Goal: Navigation & Orientation: Find specific page/section

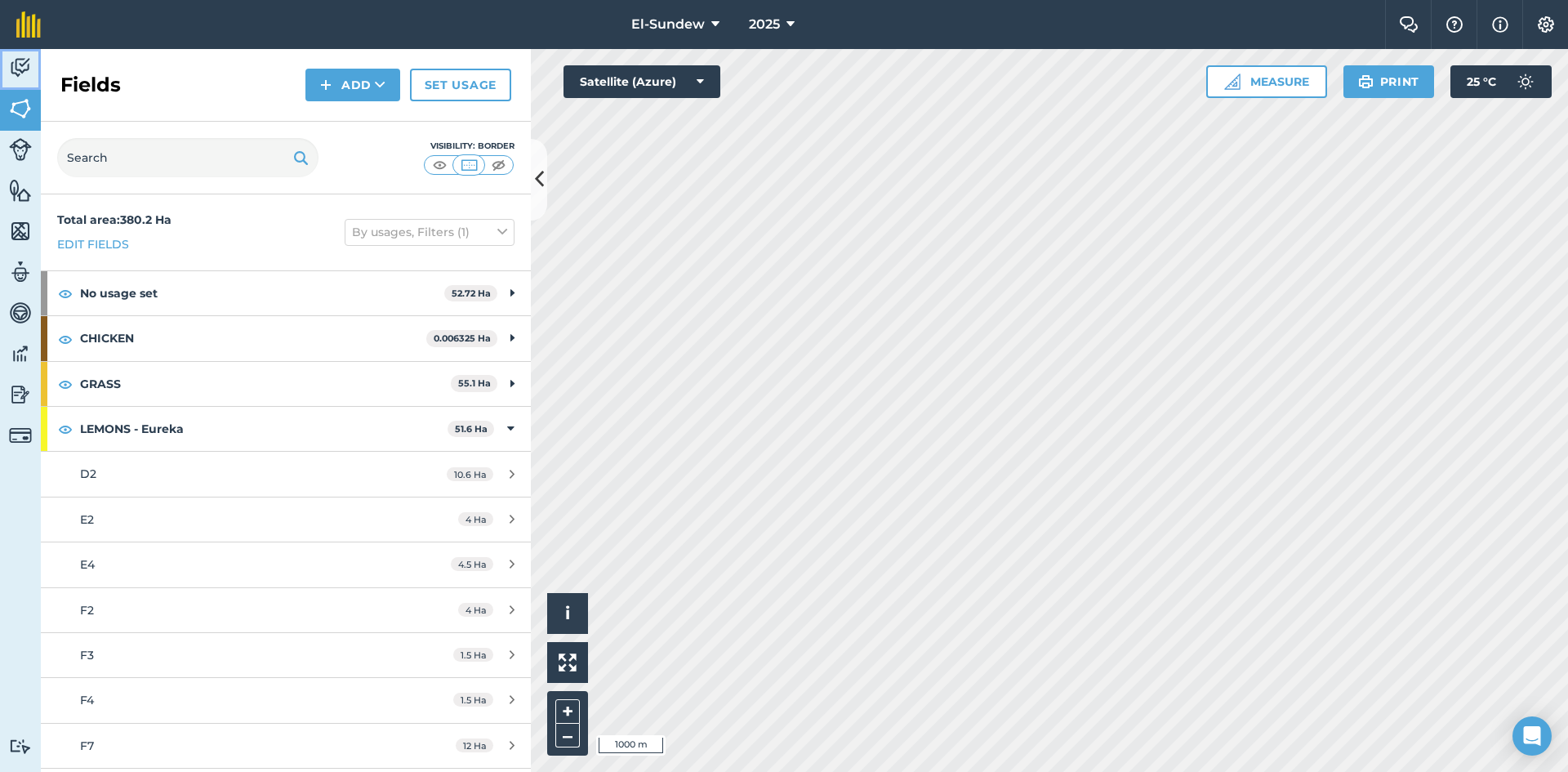
click at [16, 78] on img at bounding box center [21, 67] width 23 height 25
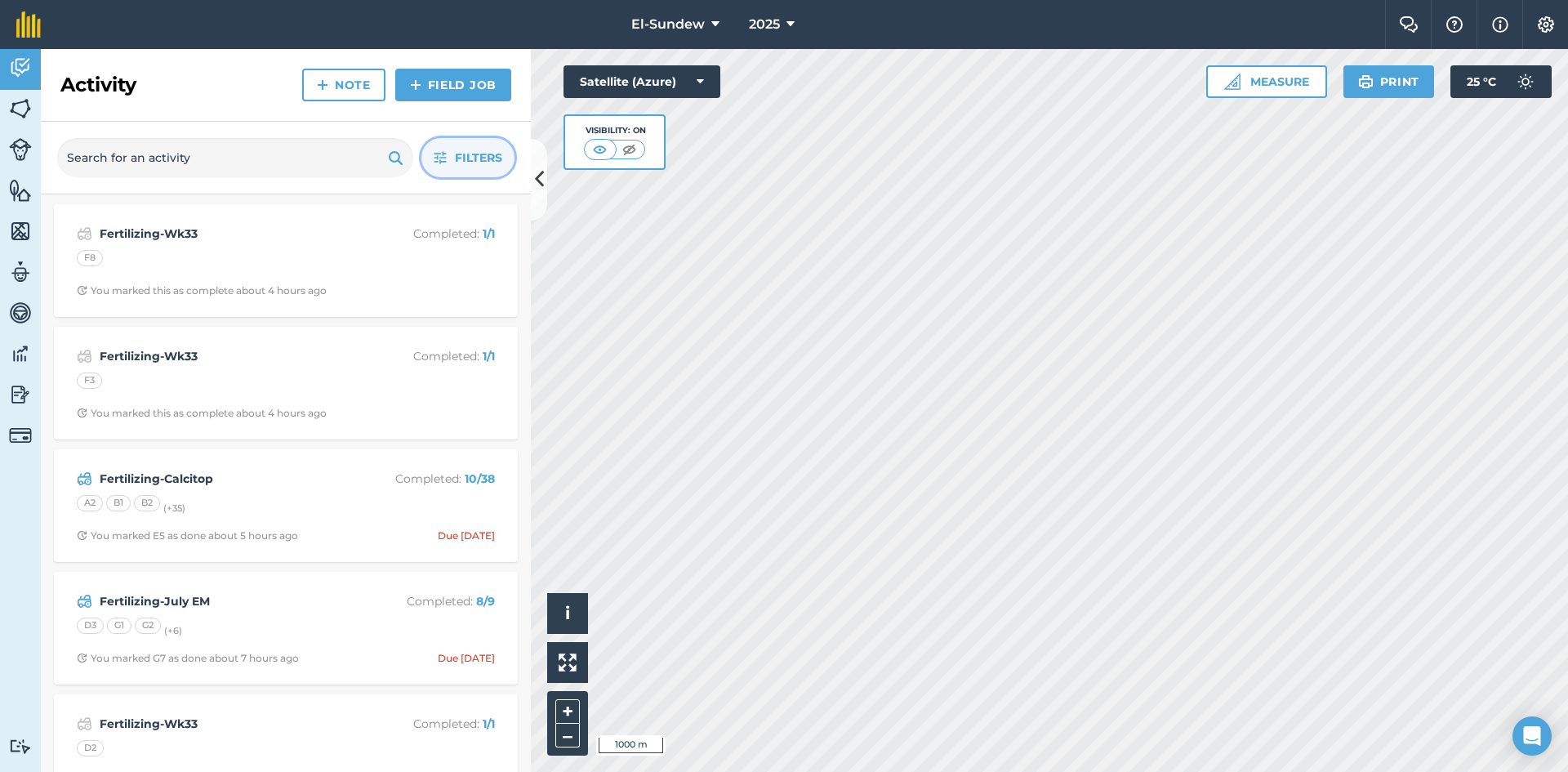
click at [436, 158] on icon "button" at bounding box center [440, 158] width 12 height 12
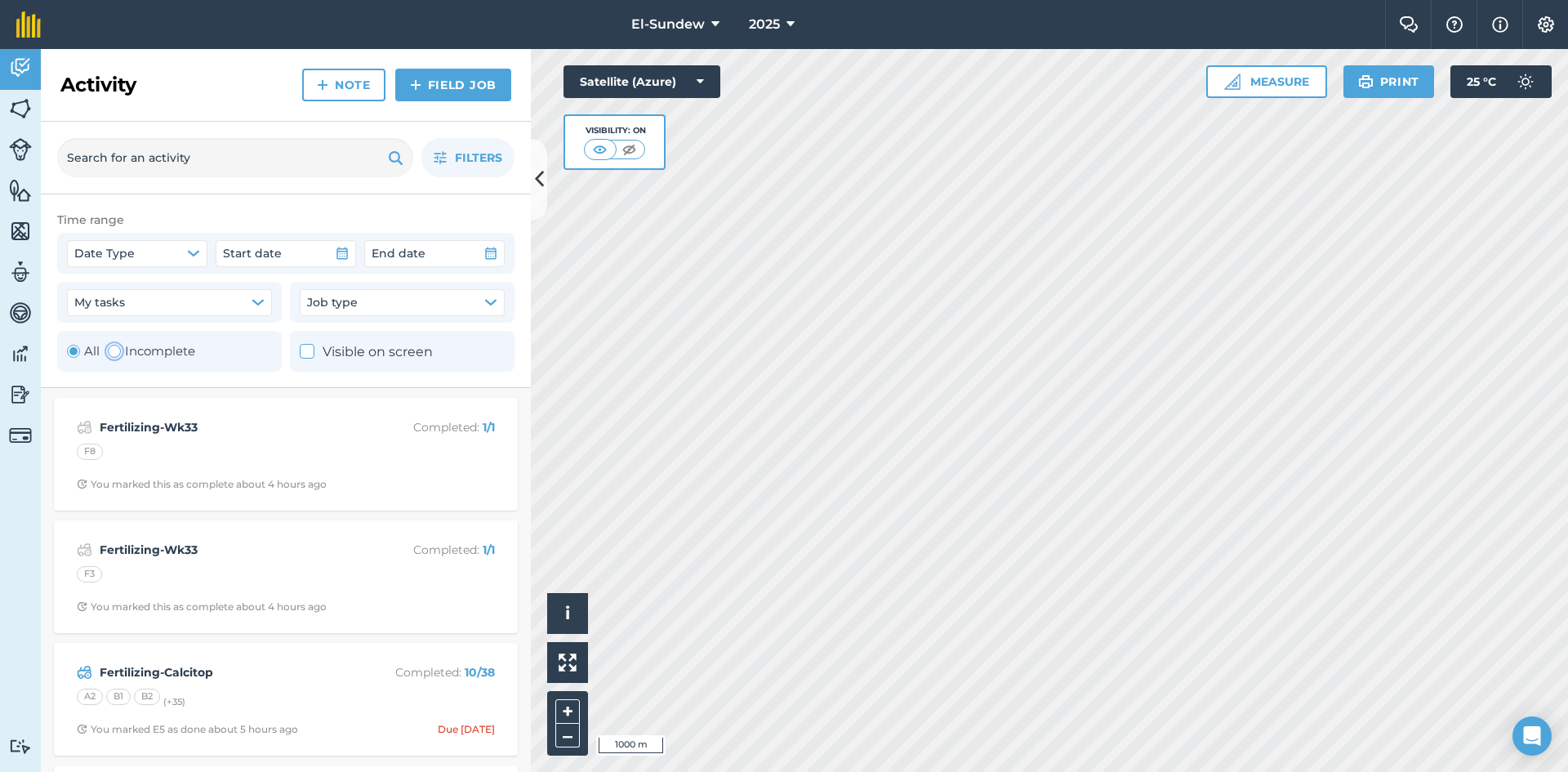
click at [150, 351] on label "Incomplete" at bounding box center [151, 351] width 87 height 20
radio input "false"
radio input "true"
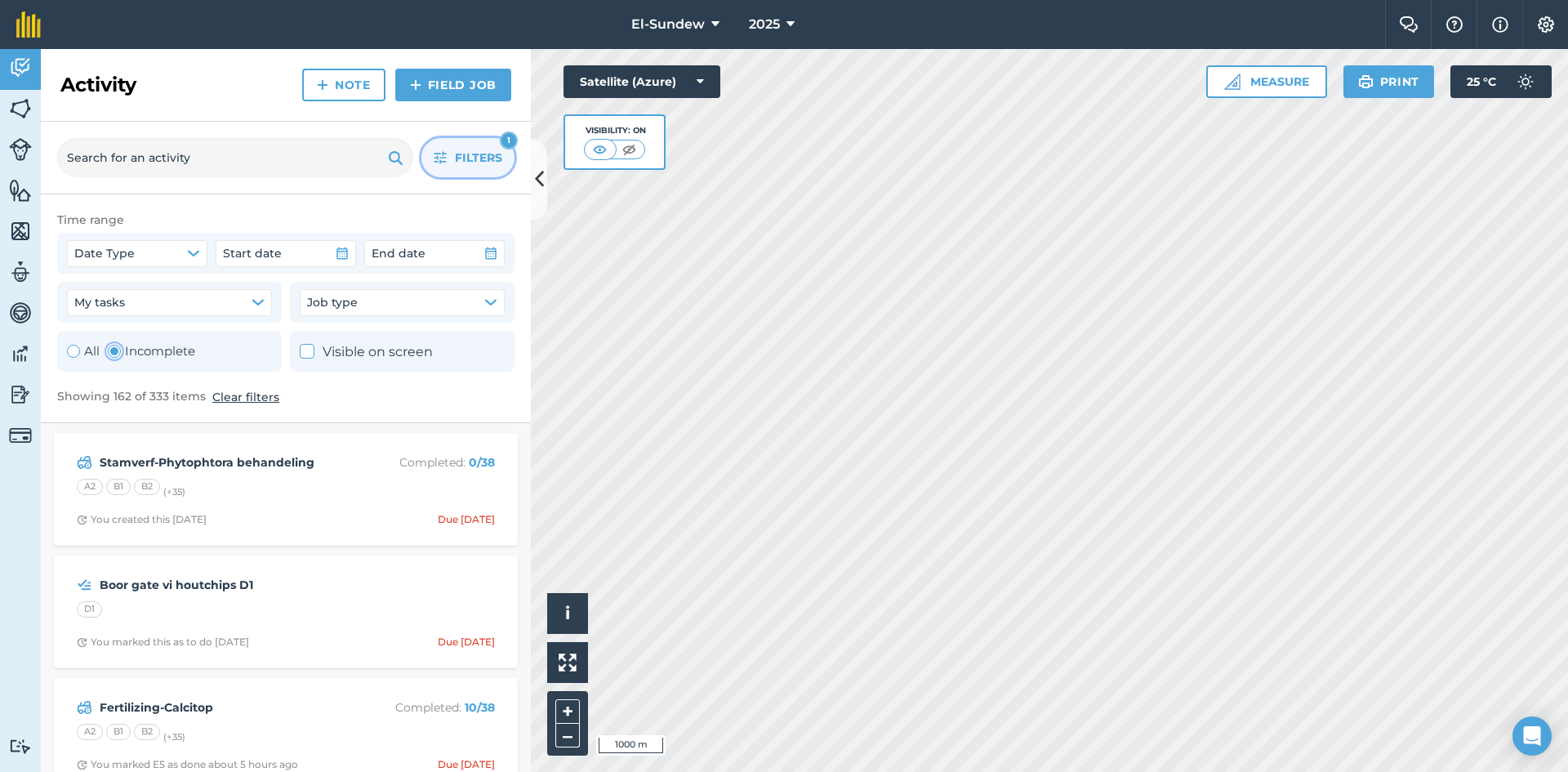
click at [449, 158] on button "Filters 1" at bounding box center [468, 158] width 93 height 40
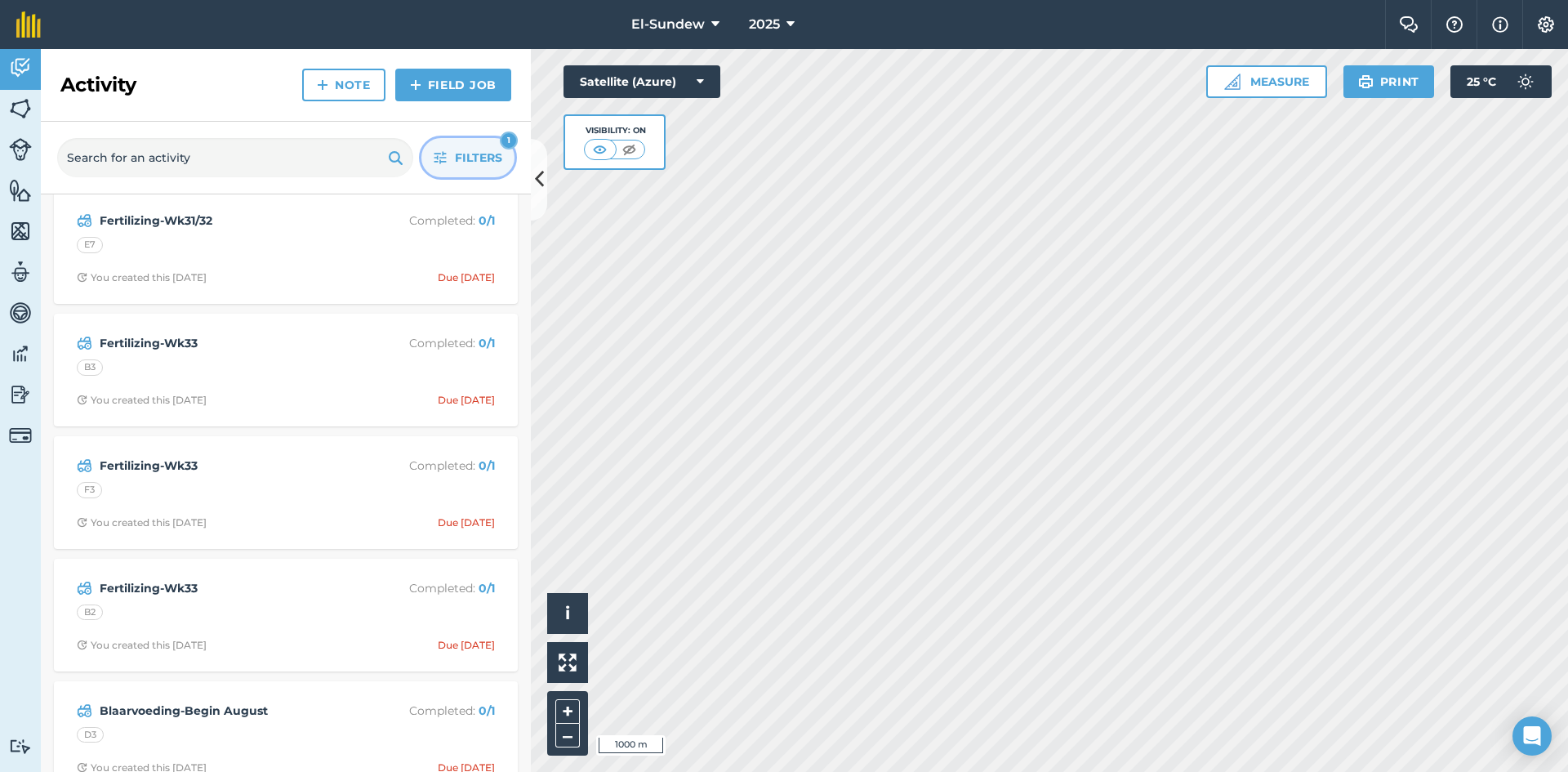
scroll to position [545, 0]
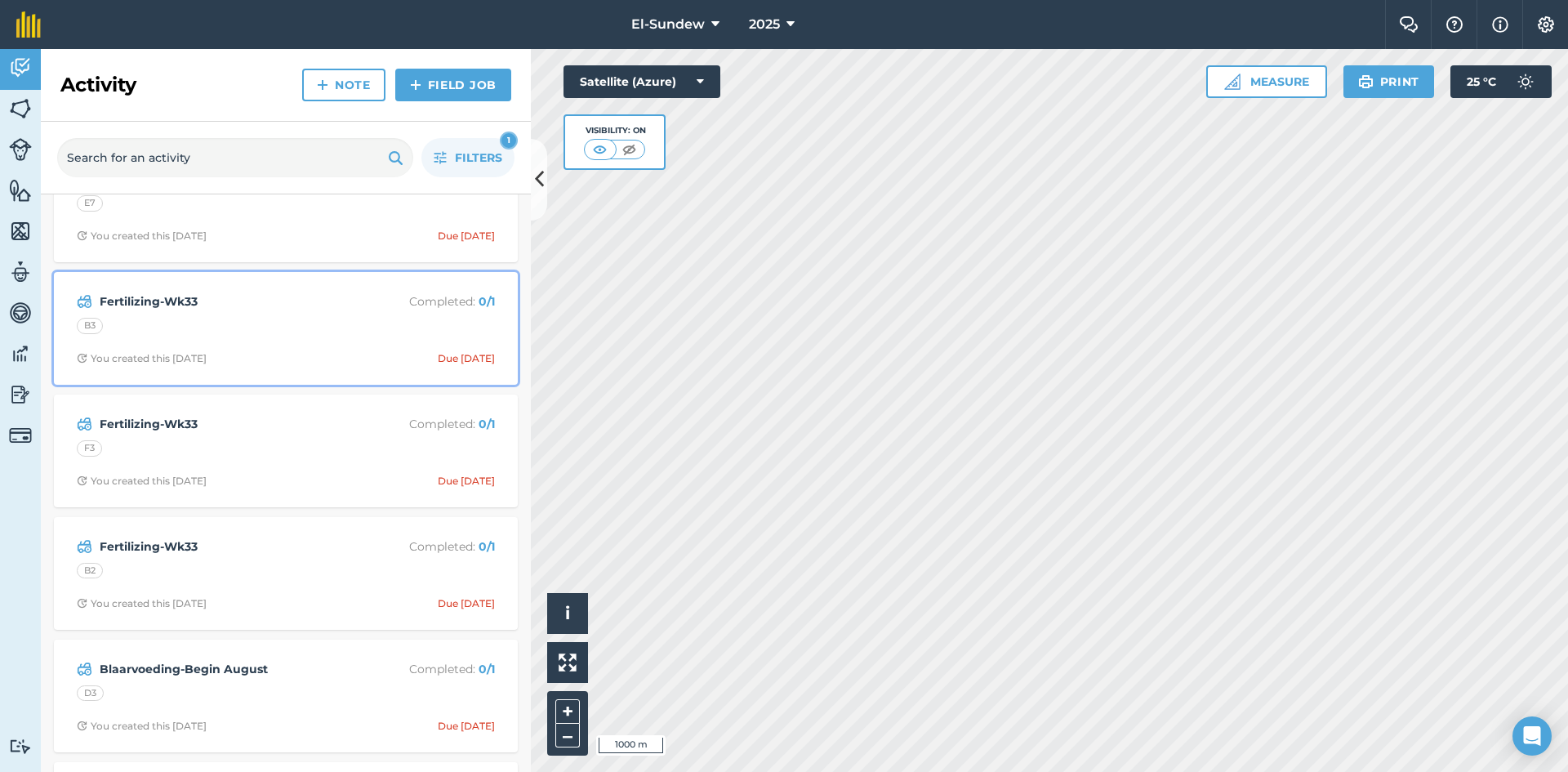
click at [279, 319] on div "B3" at bounding box center [286, 328] width 418 height 21
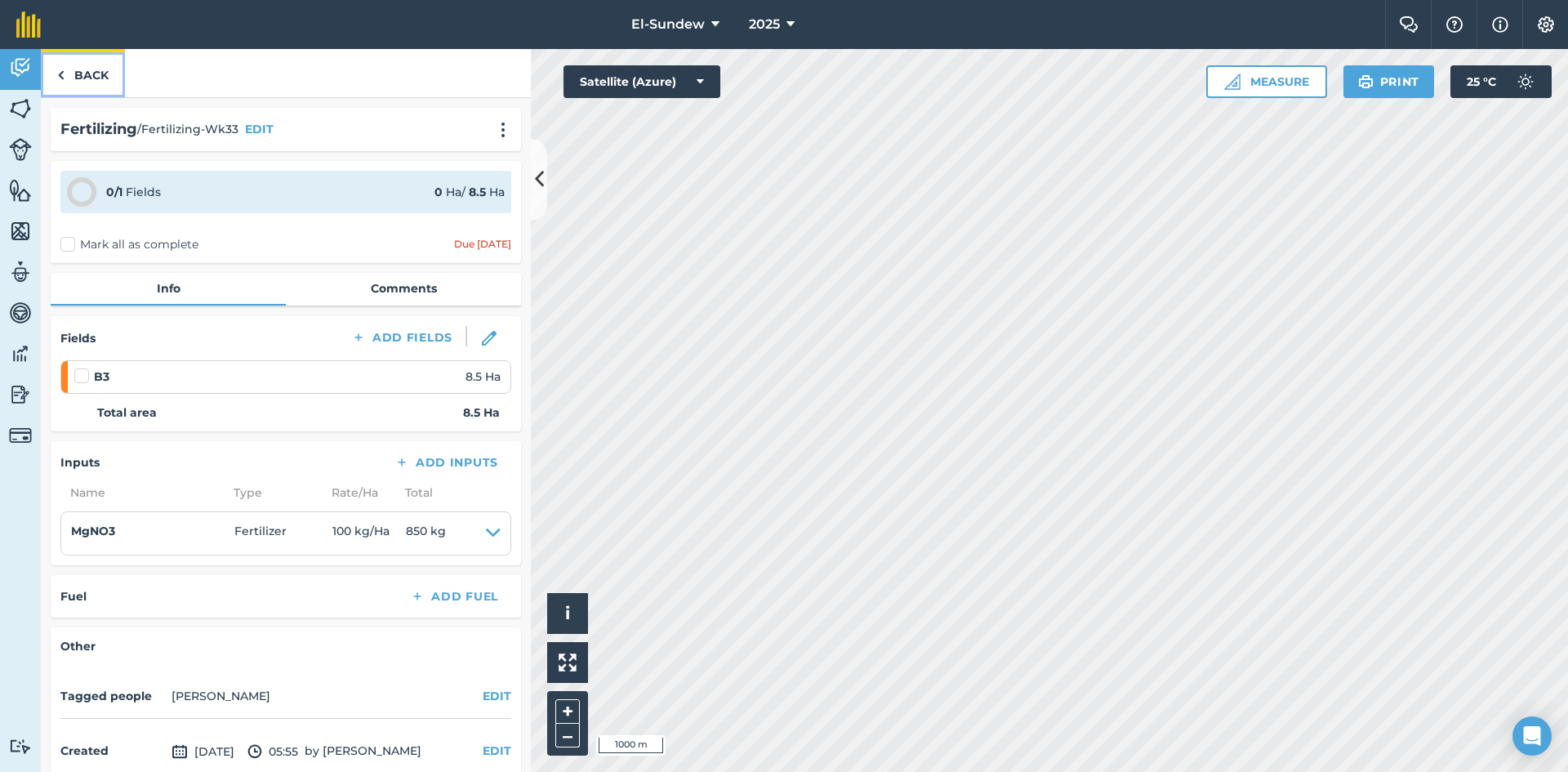
click at [93, 77] on link "Back" at bounding box center [83, 73] width 84 height 49
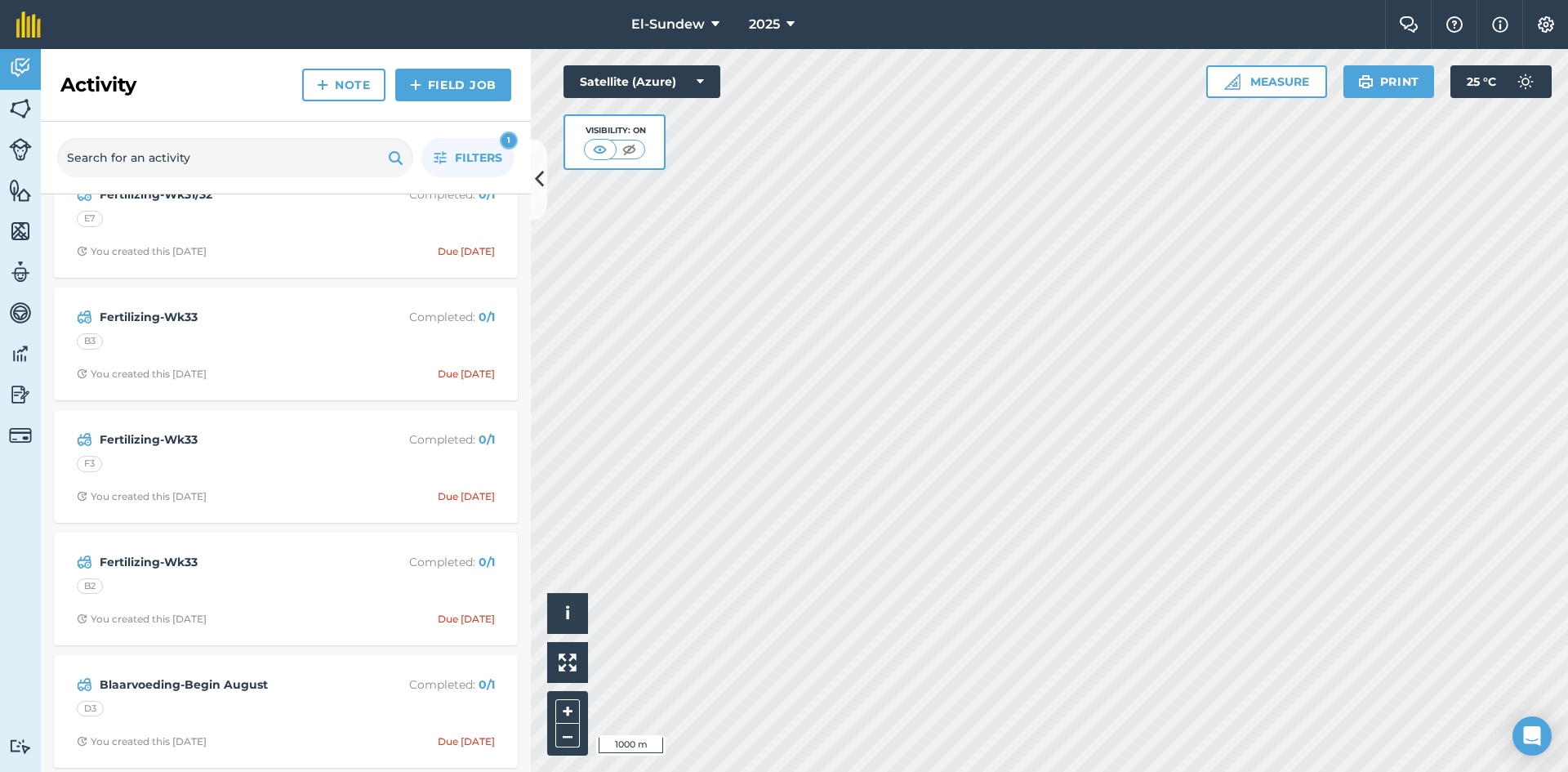
scroll to position [545, 0]
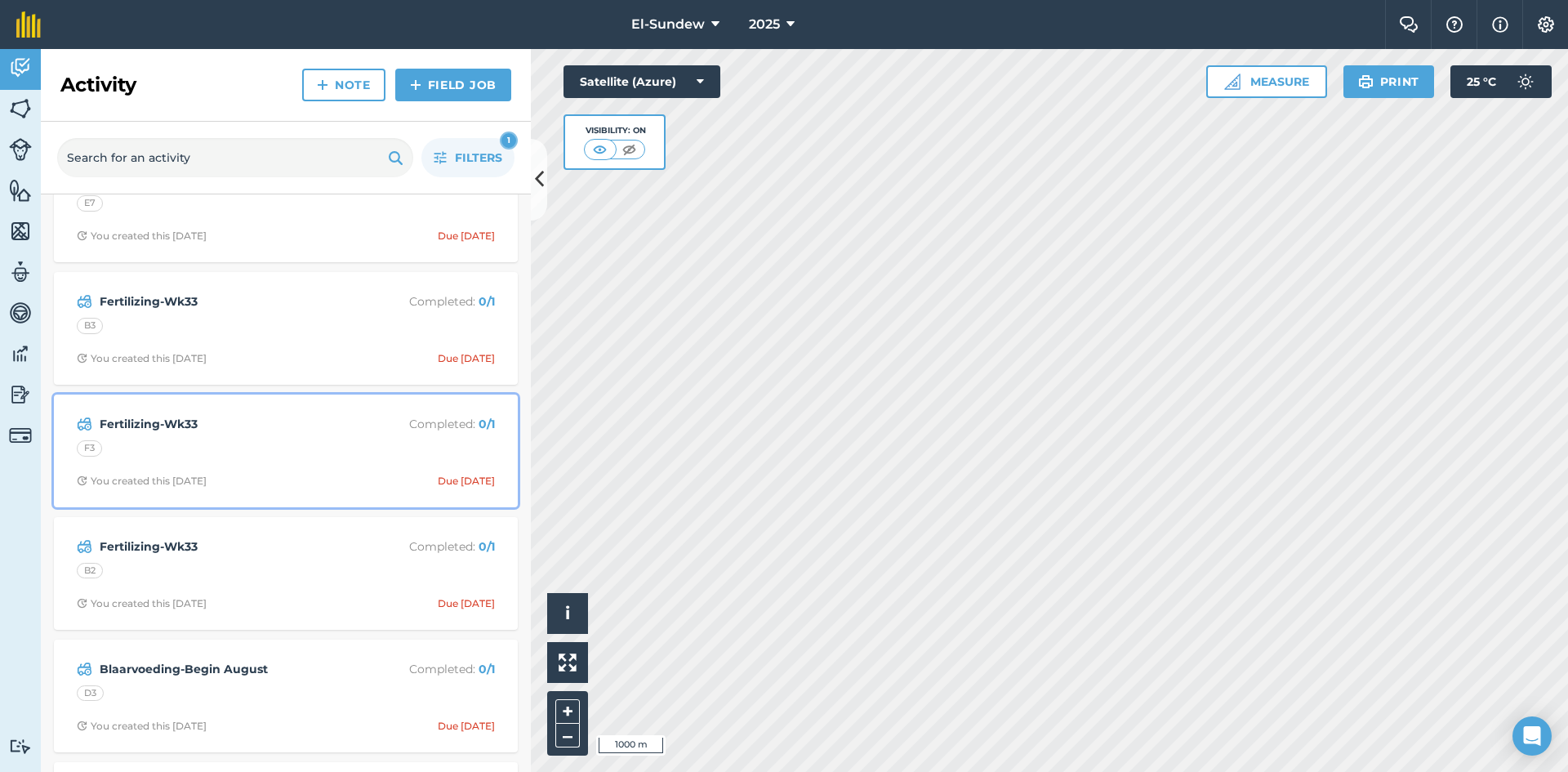
click at [281, 457] on div "F3" at bounding box center [286, 451] width 418 height 21
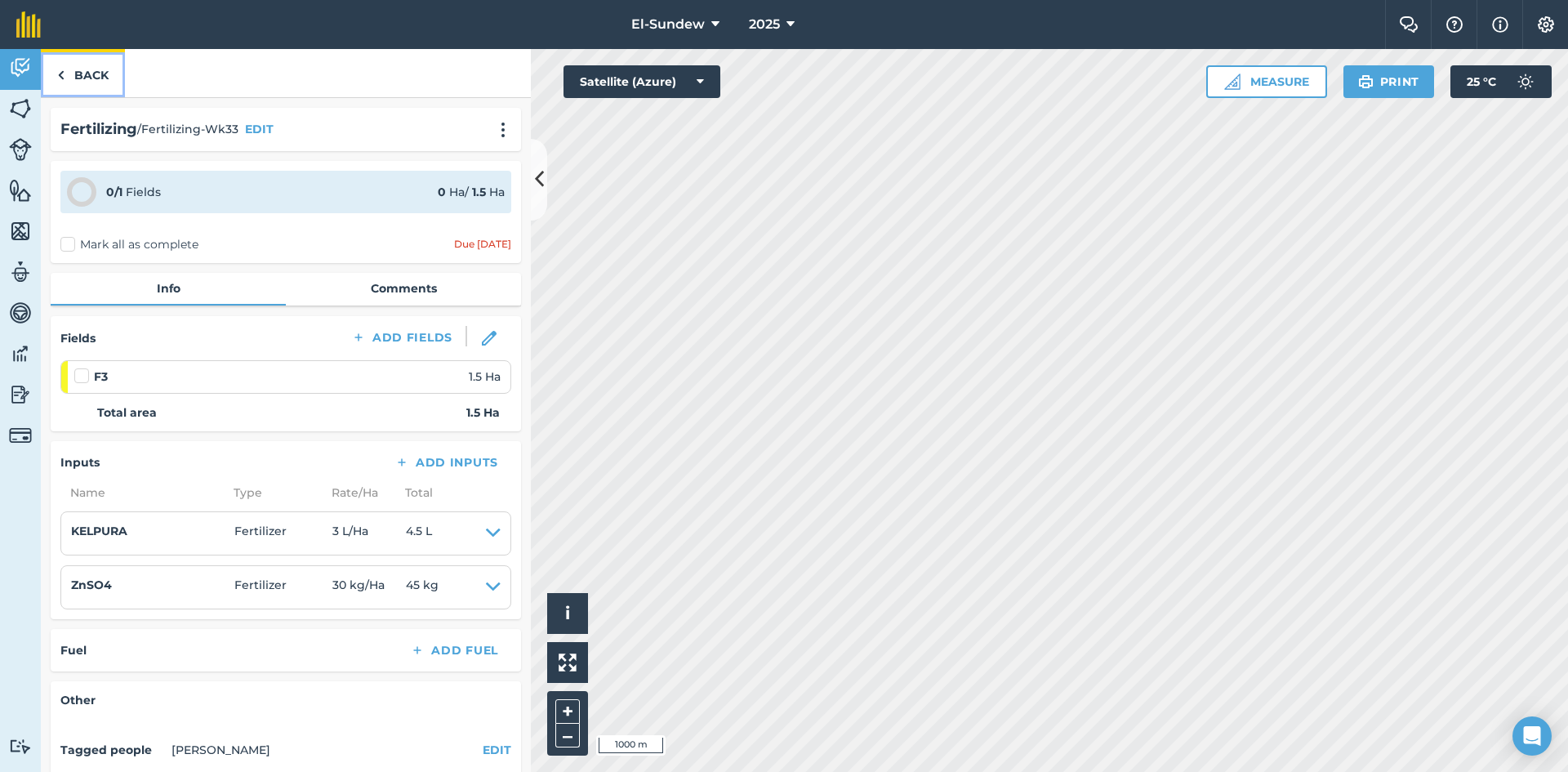
click at [86, 86] on link "Back" at bounding box center [83, 73] width 84 height 49
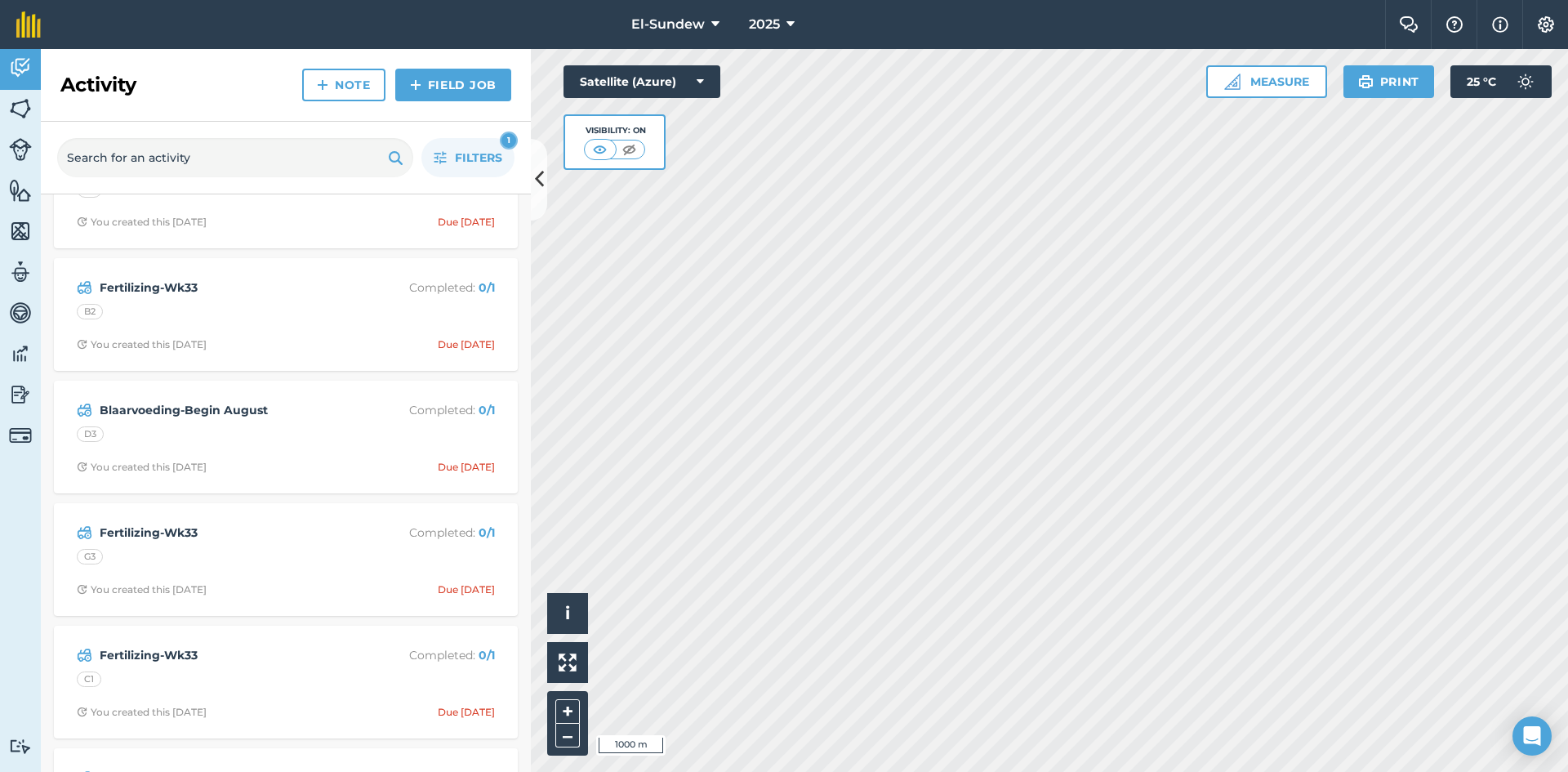
scroll to position [816, 0]
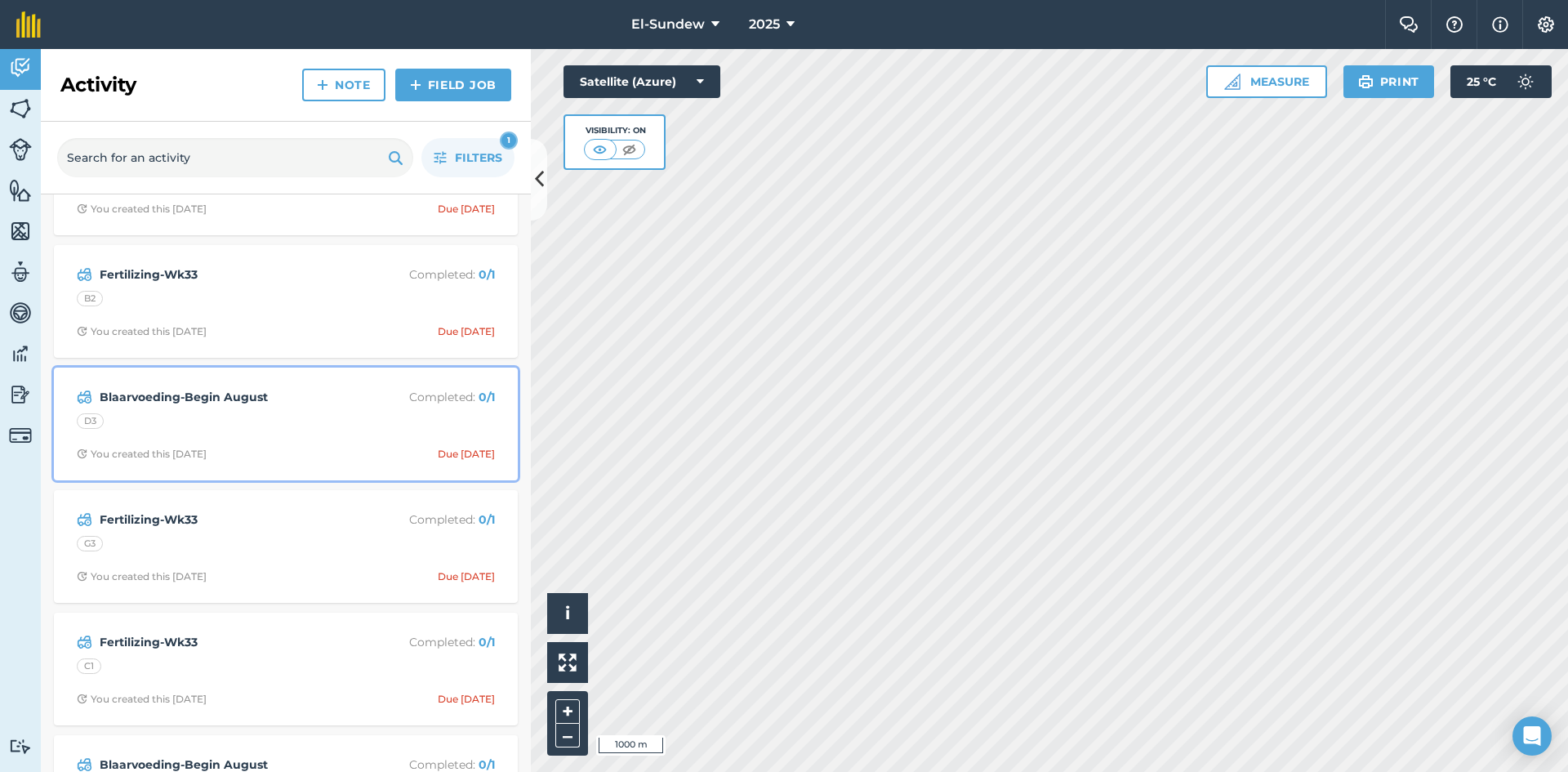
click at [323, 410] on div "Blaarvoeding-Begin August Completed : 0 / 1 D3 You created this 12 days ago Due…" at bounding box center [286, 423] width 444 height 93
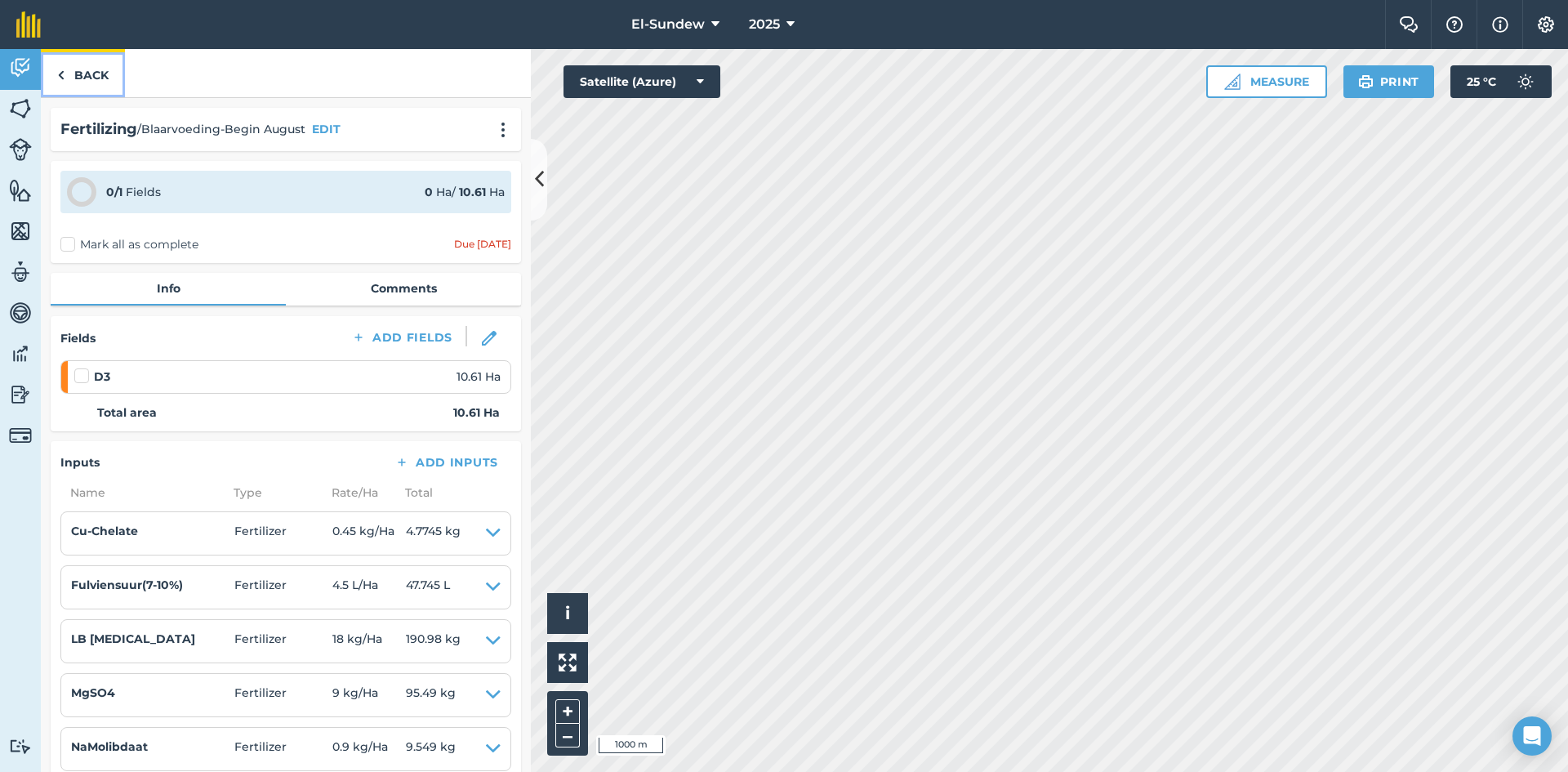
click at [95, 83] on link "Back" at bounding box center [83, 73] width 84 height 49
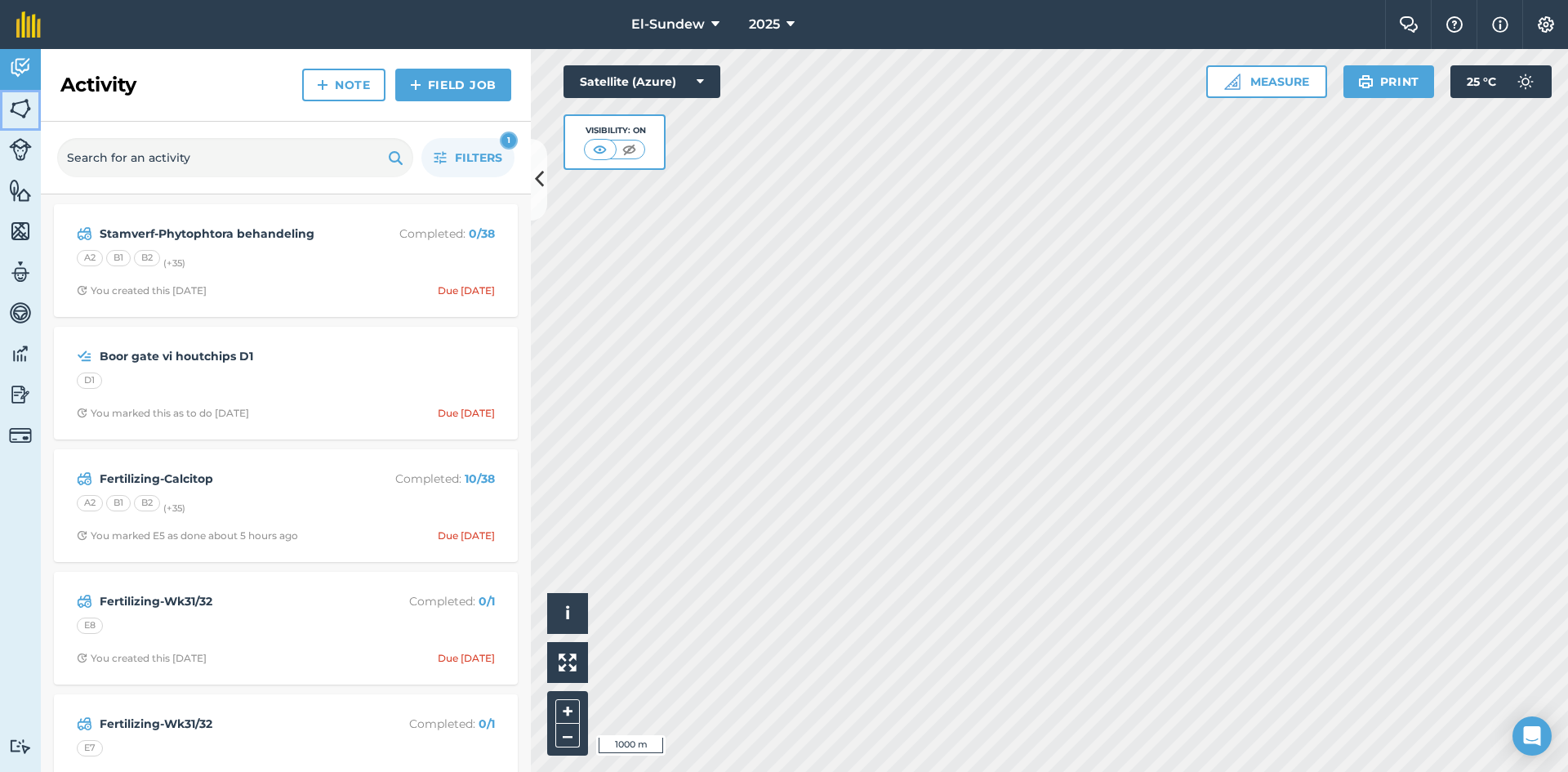
click at [16, 119] on img at bounding box center [21, 109] width 23 height 25
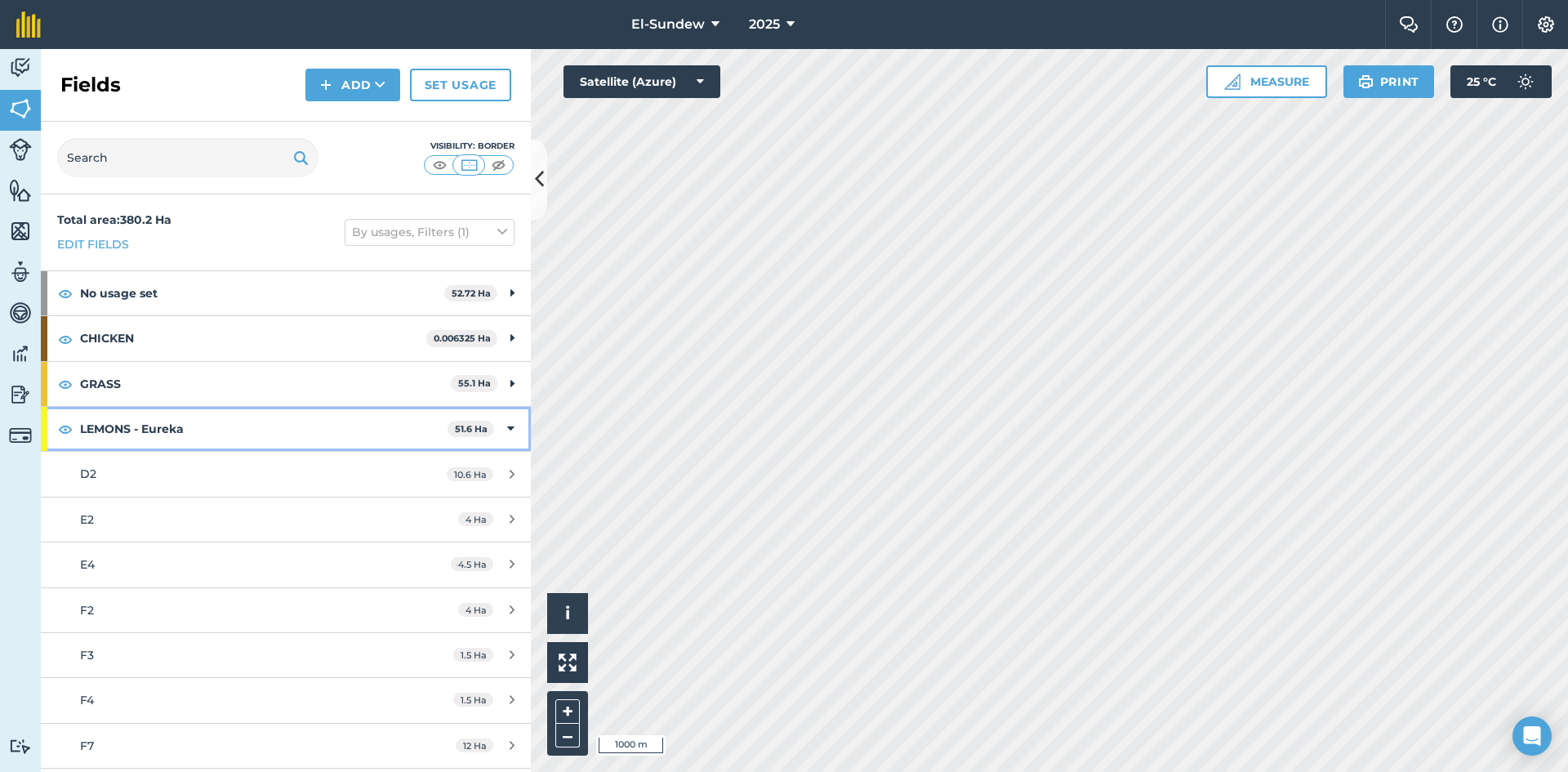
click at [361, 436] on strong "LEMONS - Eureka" at bounding box center [263, 429] width 368 height 44
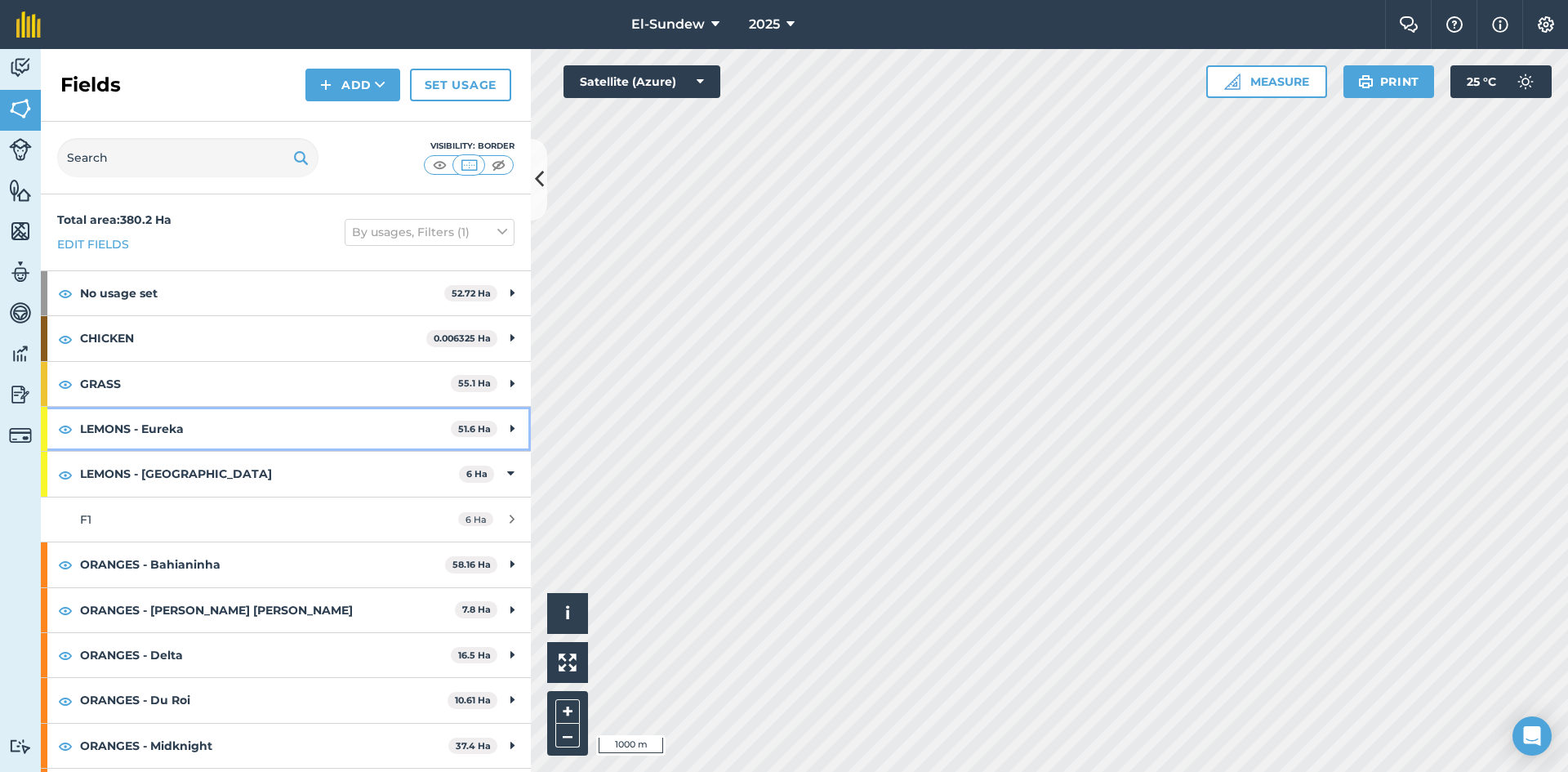
scroll to position [267, 0]
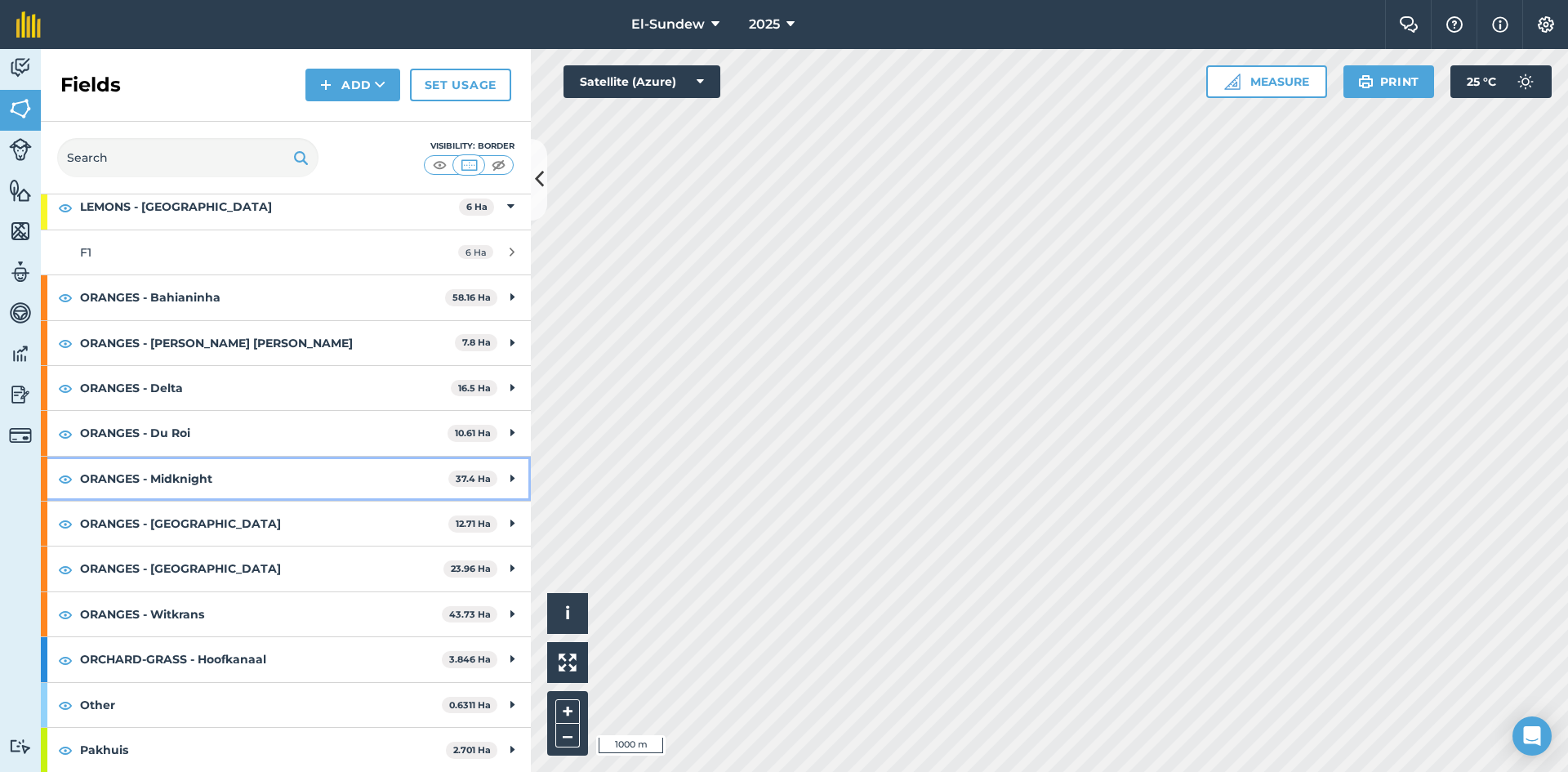
click at [268, 477] on strong "ORANGES - Midknight" at bounding box center [264, 479] width 369 height 44
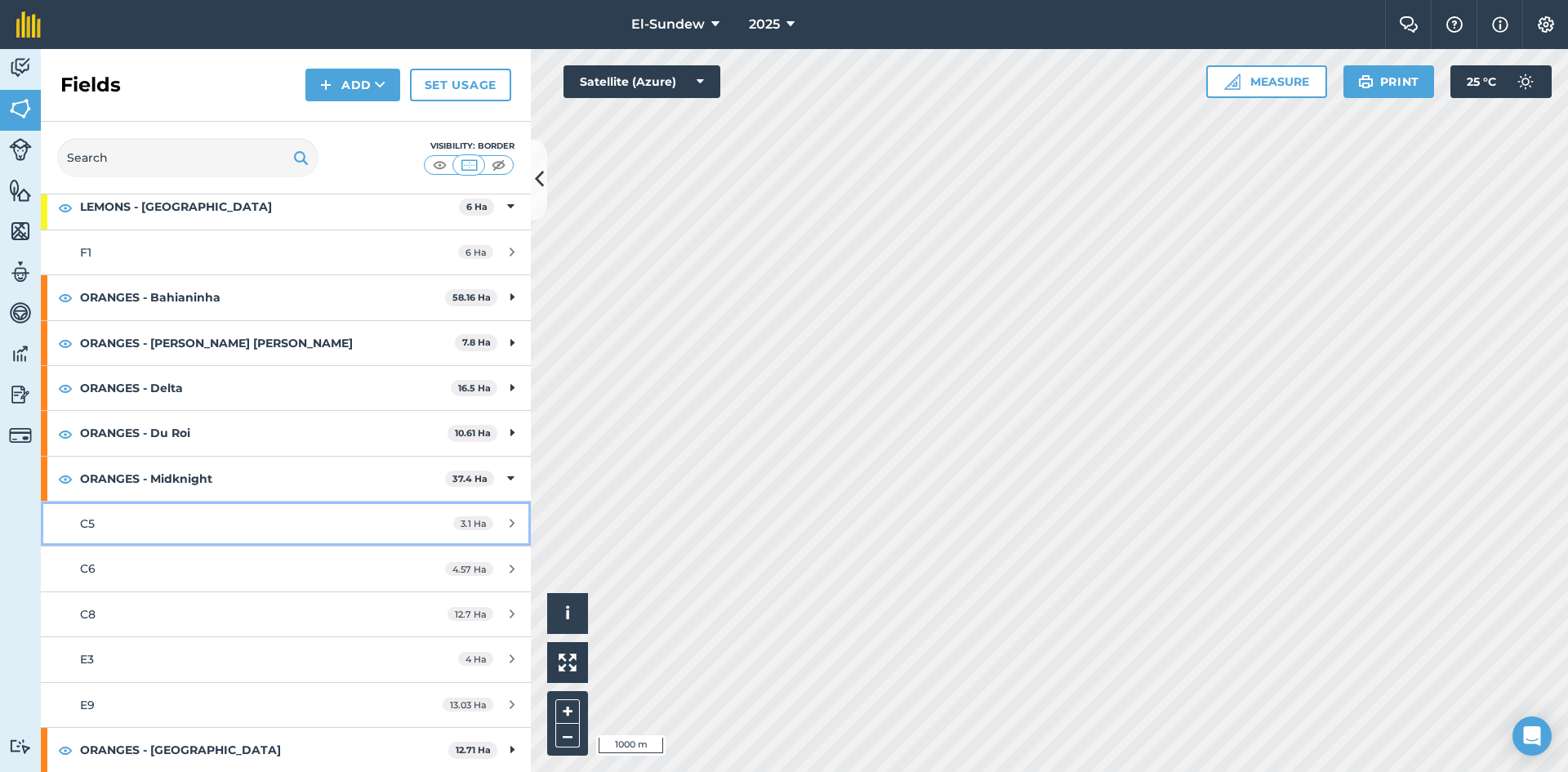
click at [191, 536] on link "C5 3.1 Ha" at bounding box center [286, 523] width 490 height 44
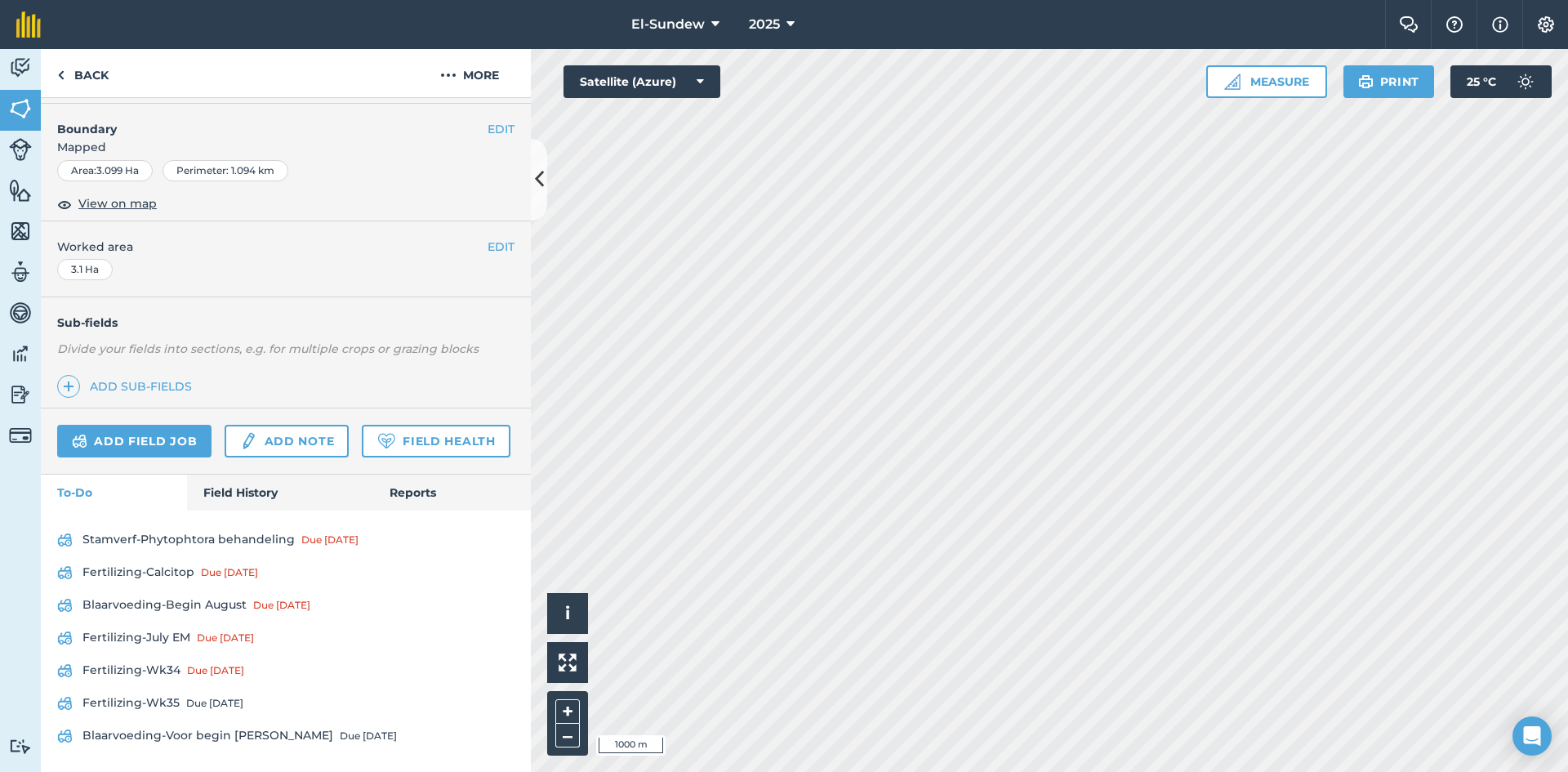
scroll to position [308, 0]
click at [89, 71] on link "Back" at bounding box center [83, 73] width 84 height 49
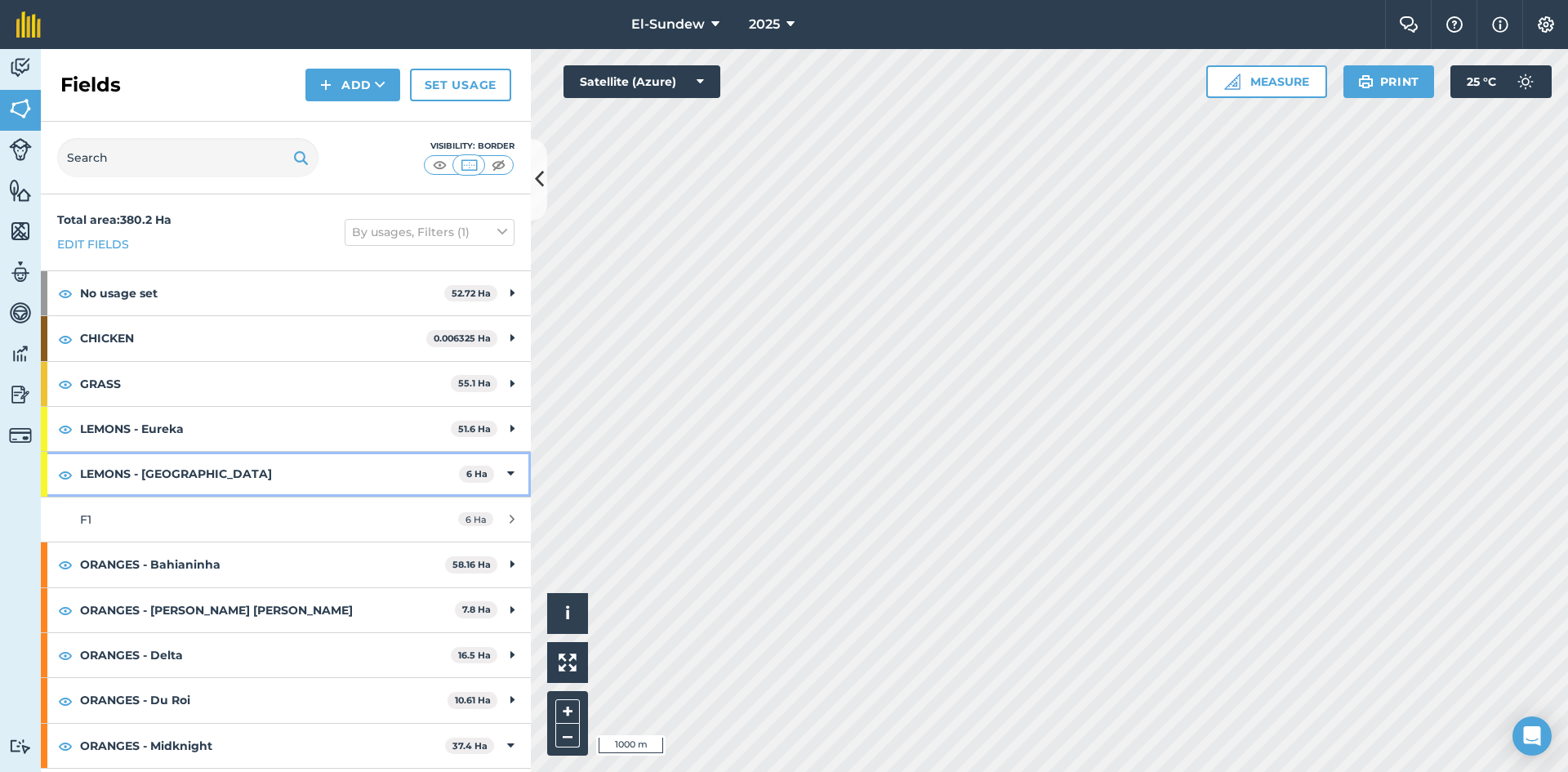
click at [267, 468] on strong "LEMONS - Lisbon" at bounding box center [269, 474] width 379 height 44
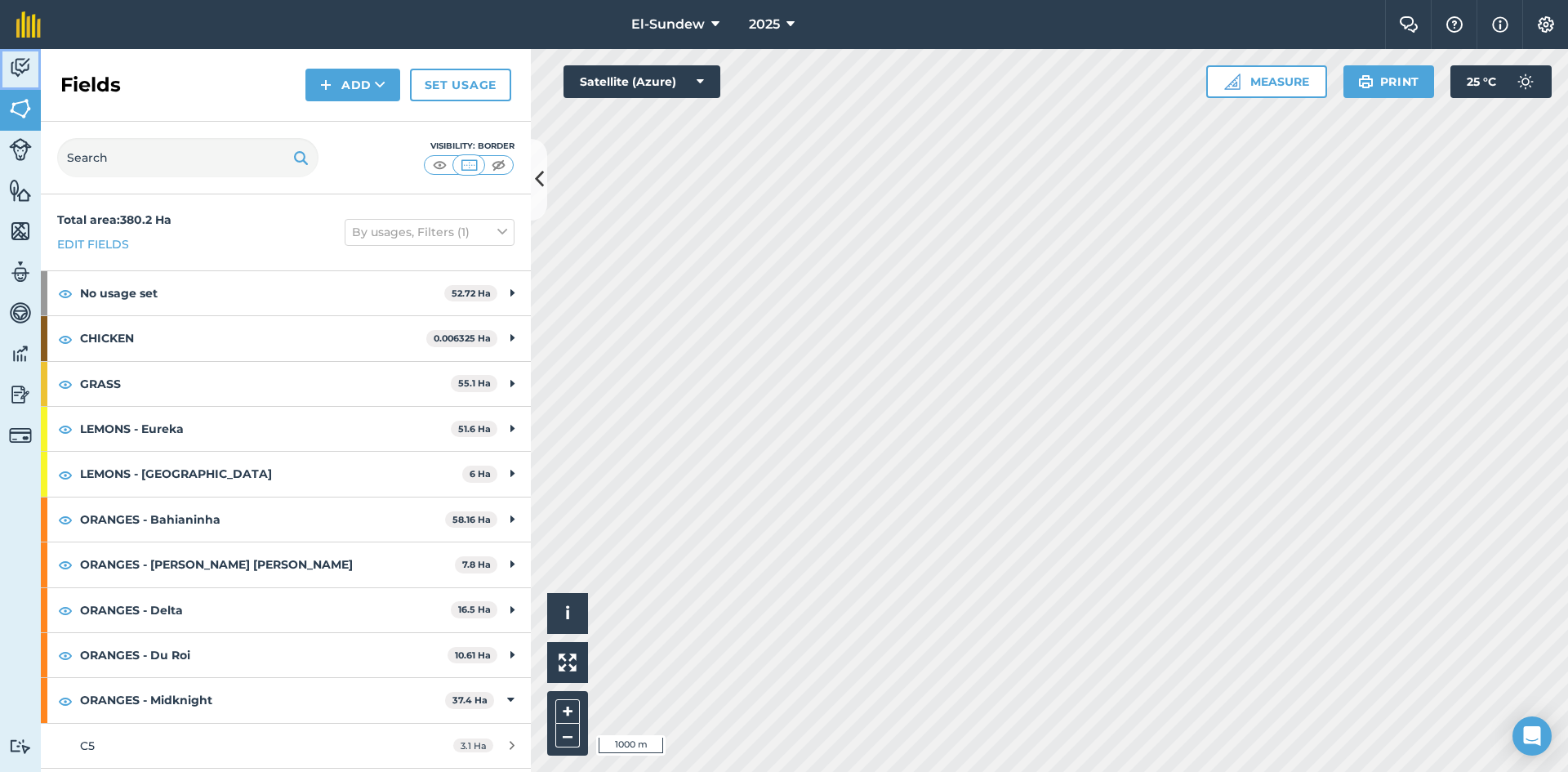
click at [30, 68] on img at bounding box center [21, 67] width 23 height 25
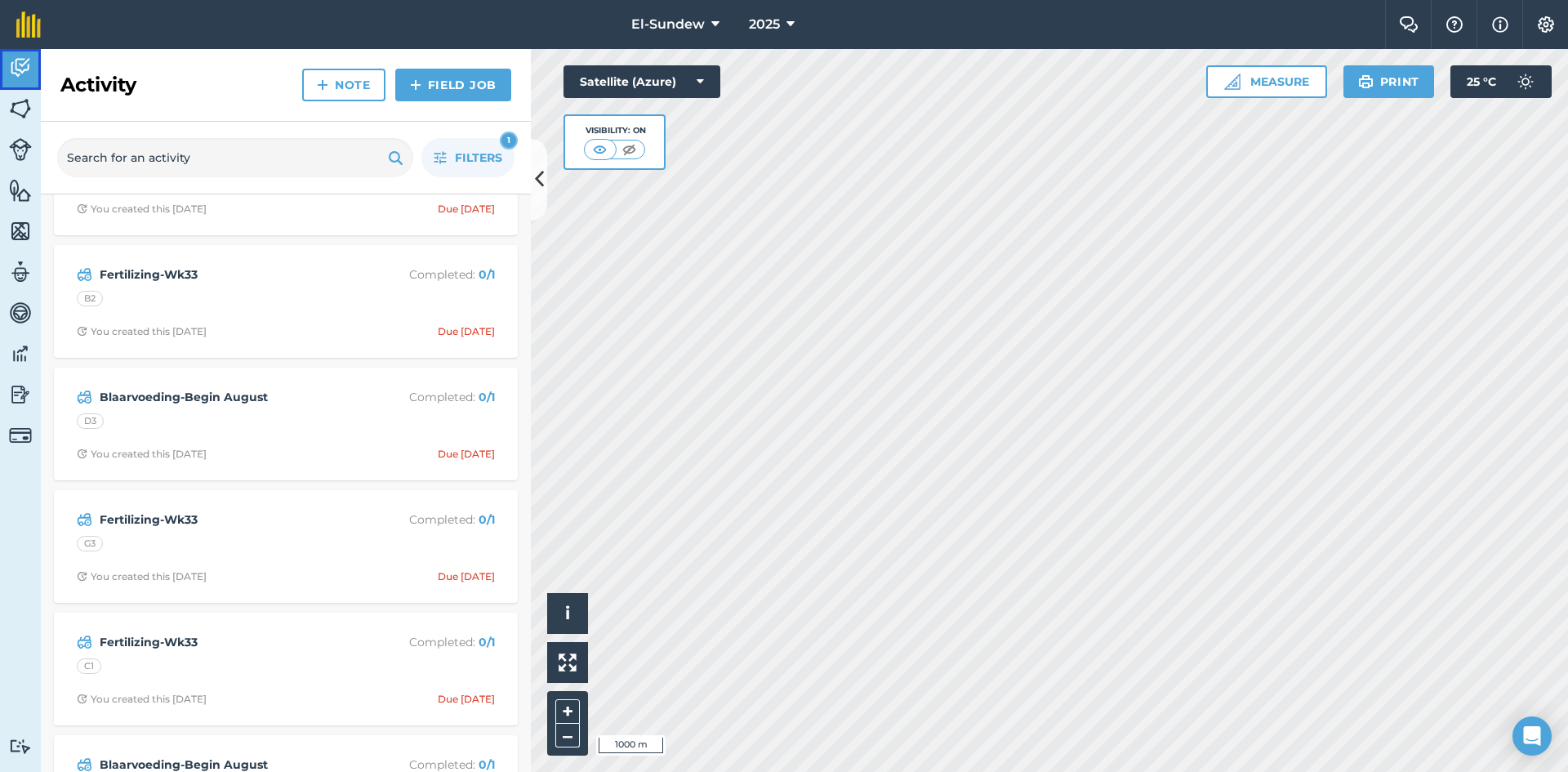
scroll to position [1089, 0]
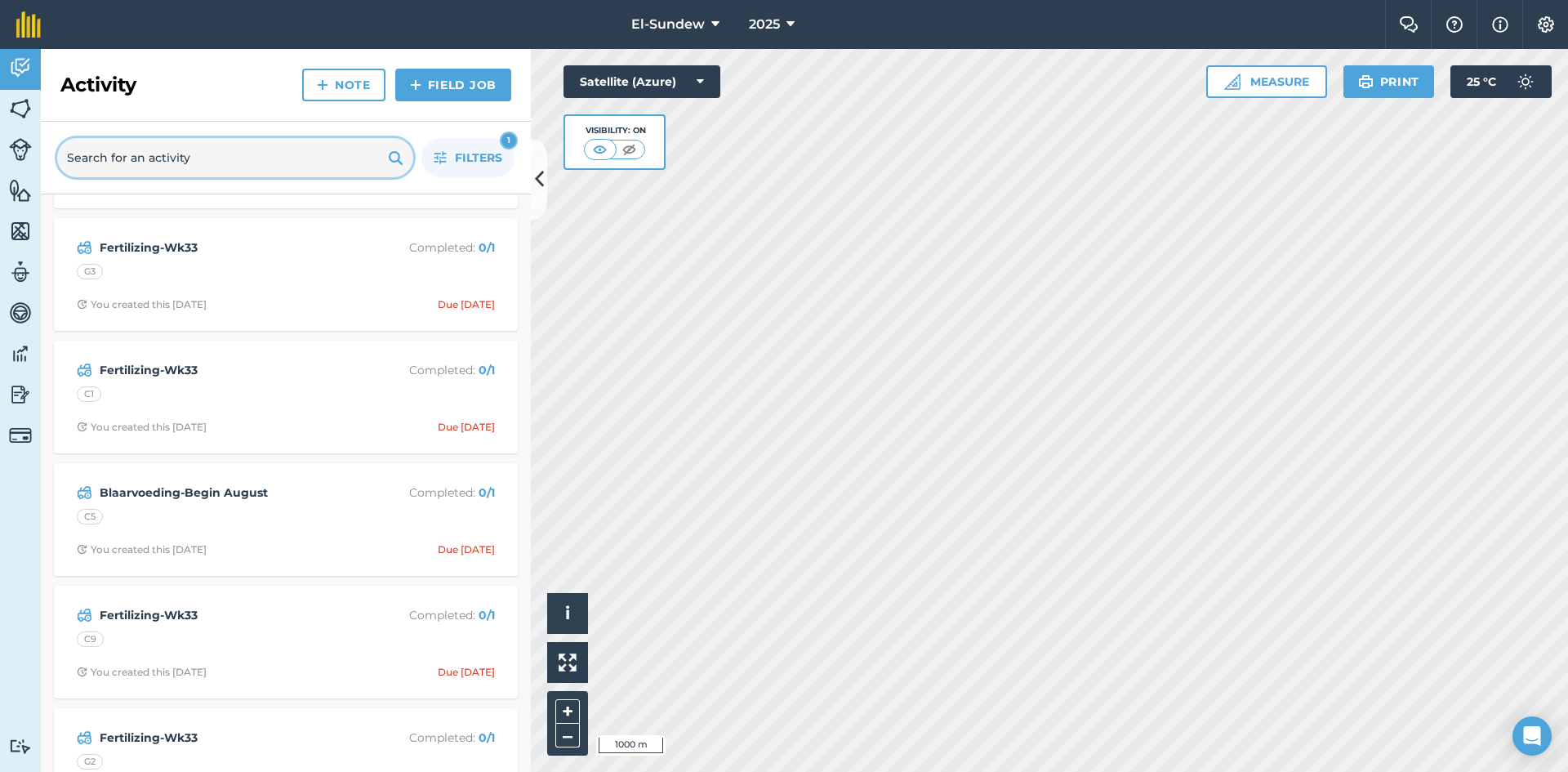
click at [267, 165] on input "text" at bounding box center [235, 158] width 356 height 40
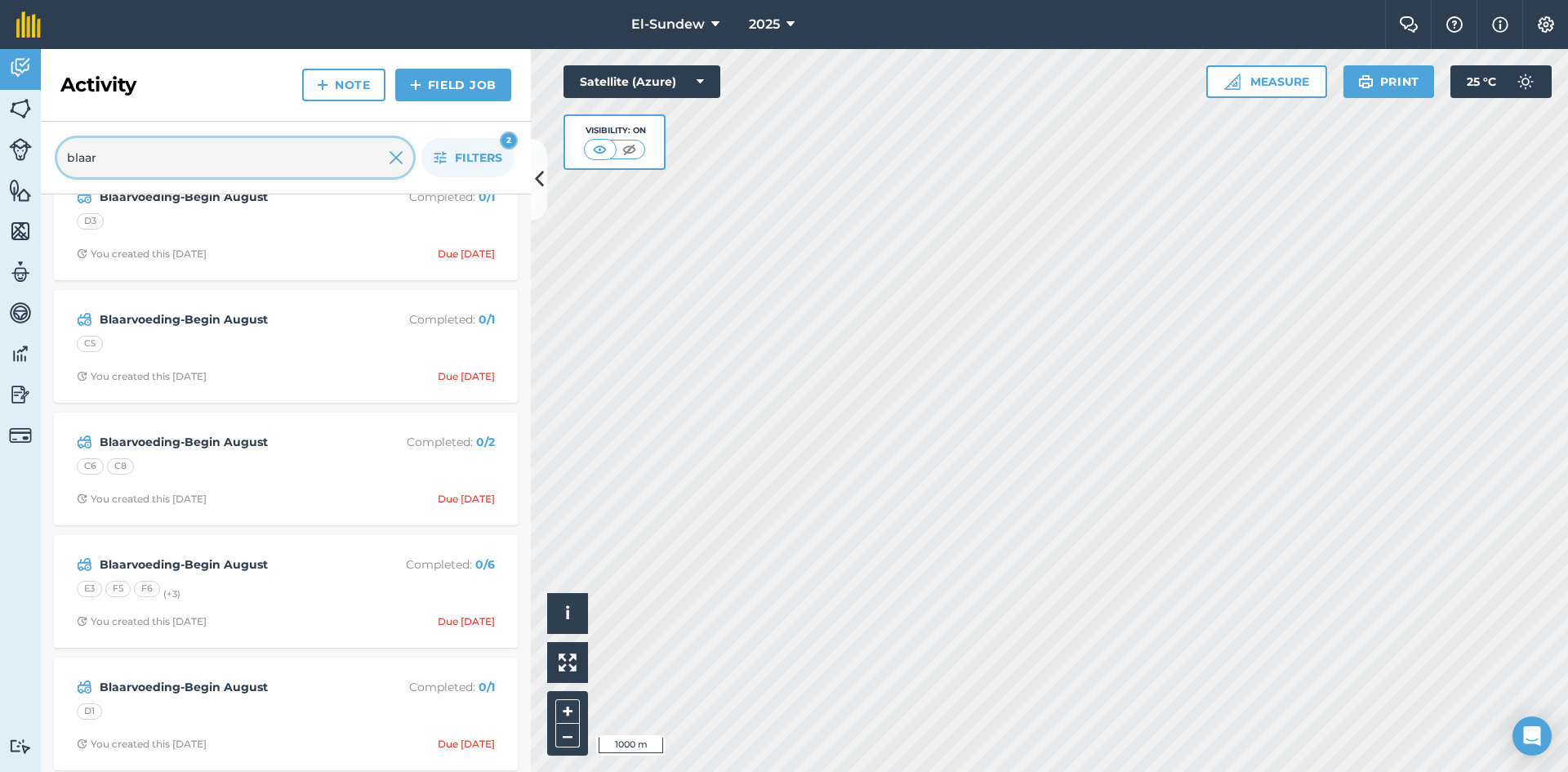
scroll to position [0, 0]
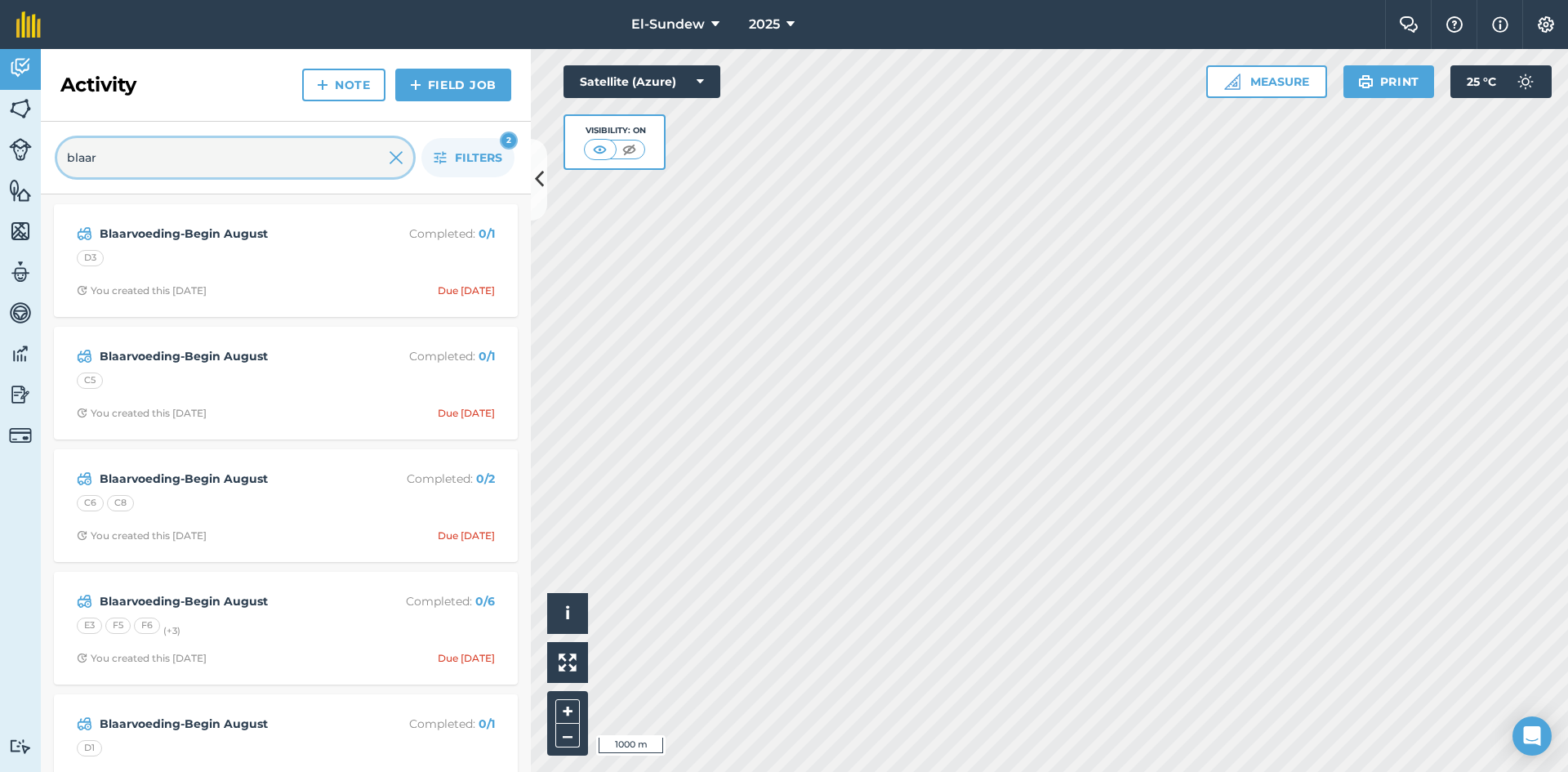
type input "blaar"
click at [33, 107] on link "Fields" at bounding box center [21, 110] width 41 height 41
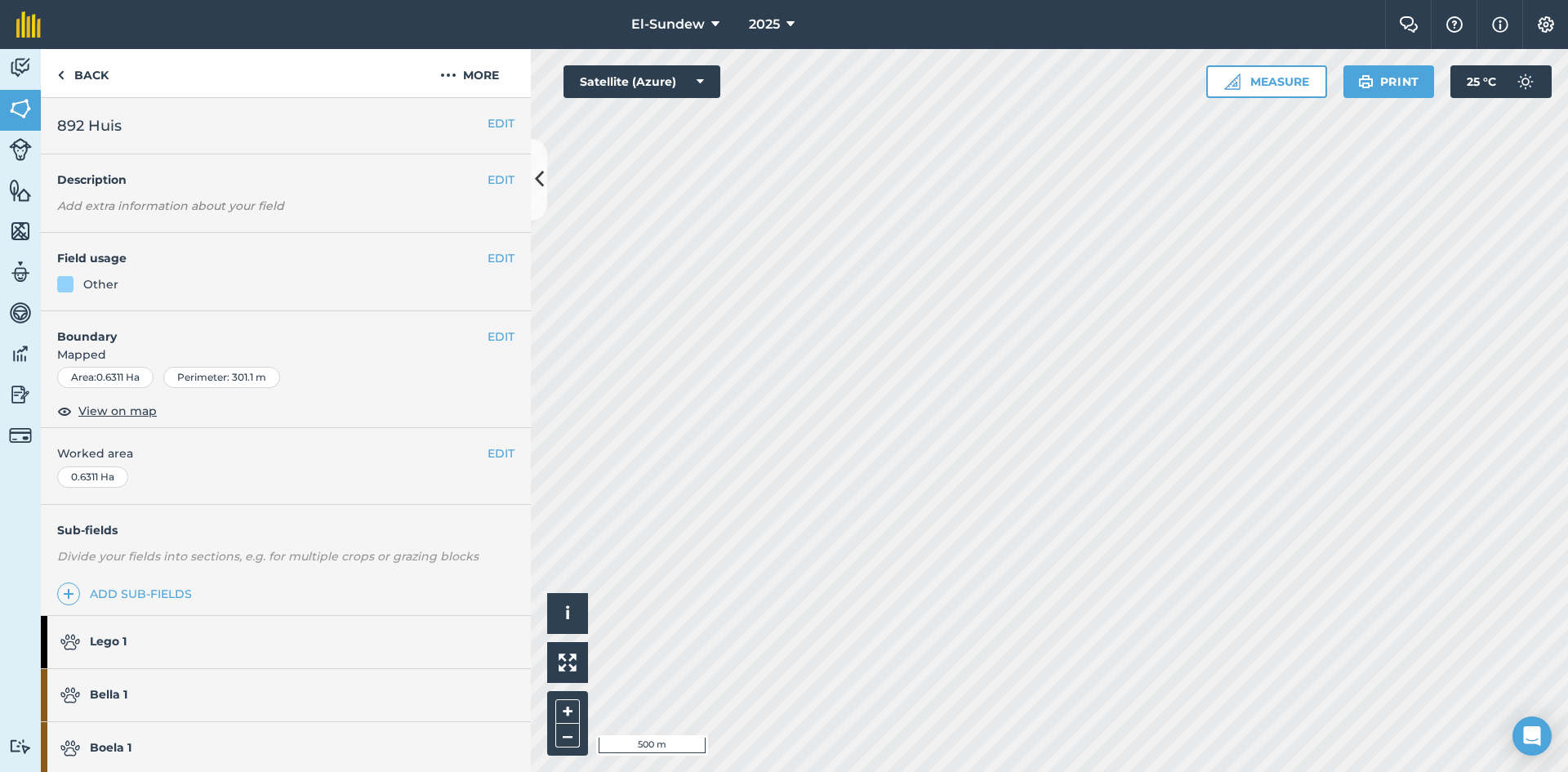
scroll to position [202, 0]
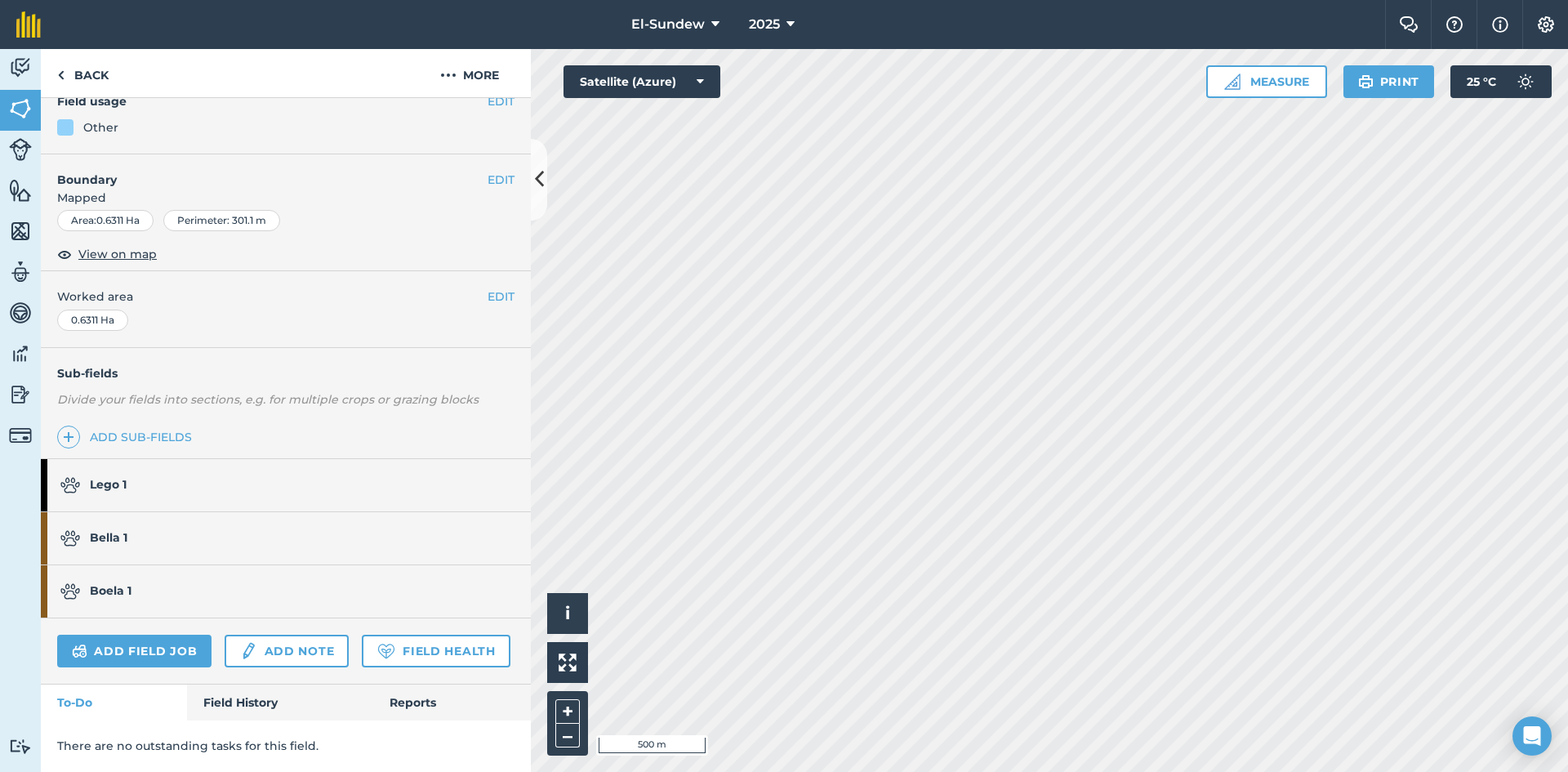
click at [212, 512] on link "Bella 1" at bounding box center [278, 538] width 474 height 53
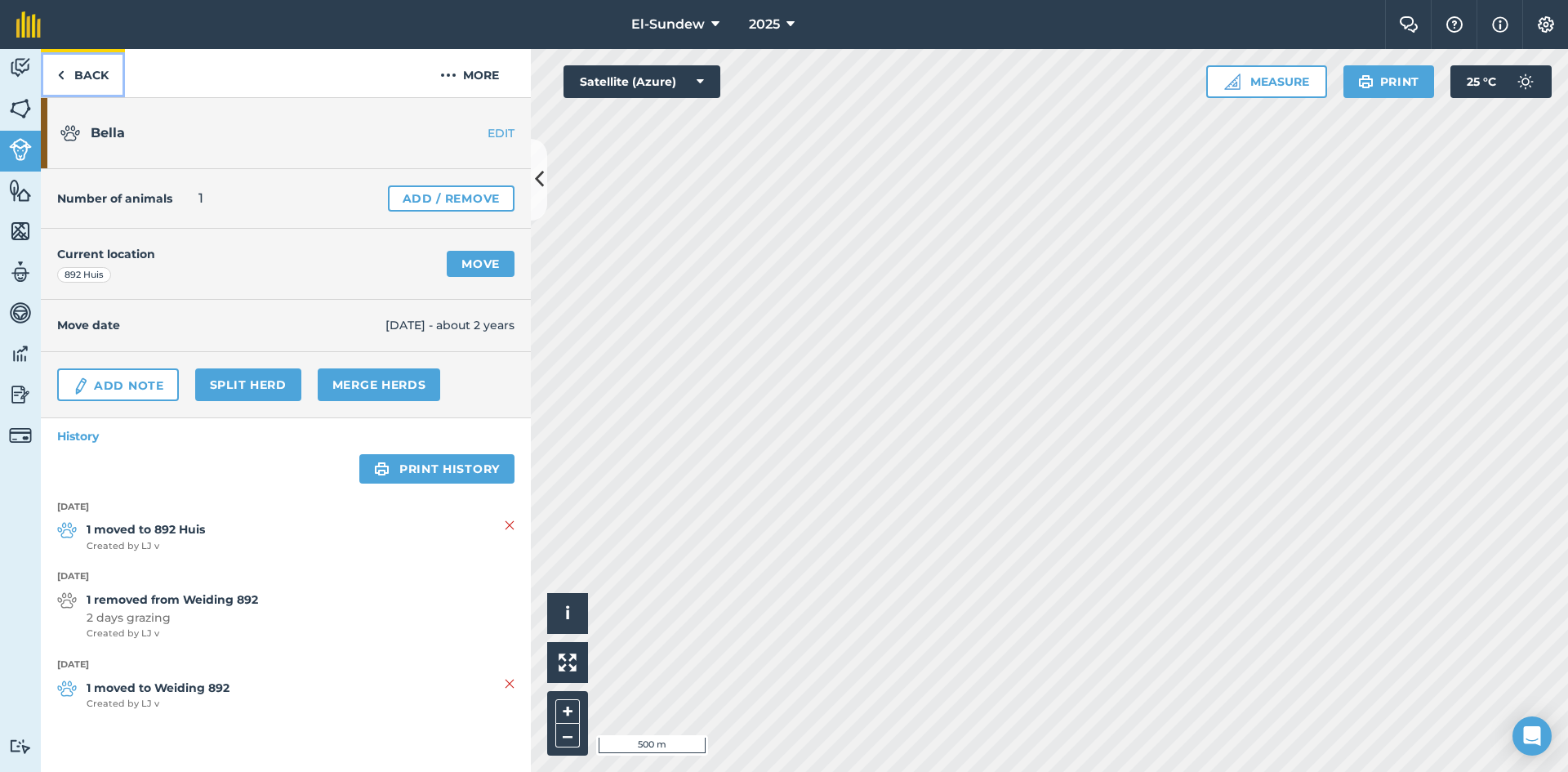
click at [105, 73] on link "Back" at bounding box center [83, 73] width 84 height 49
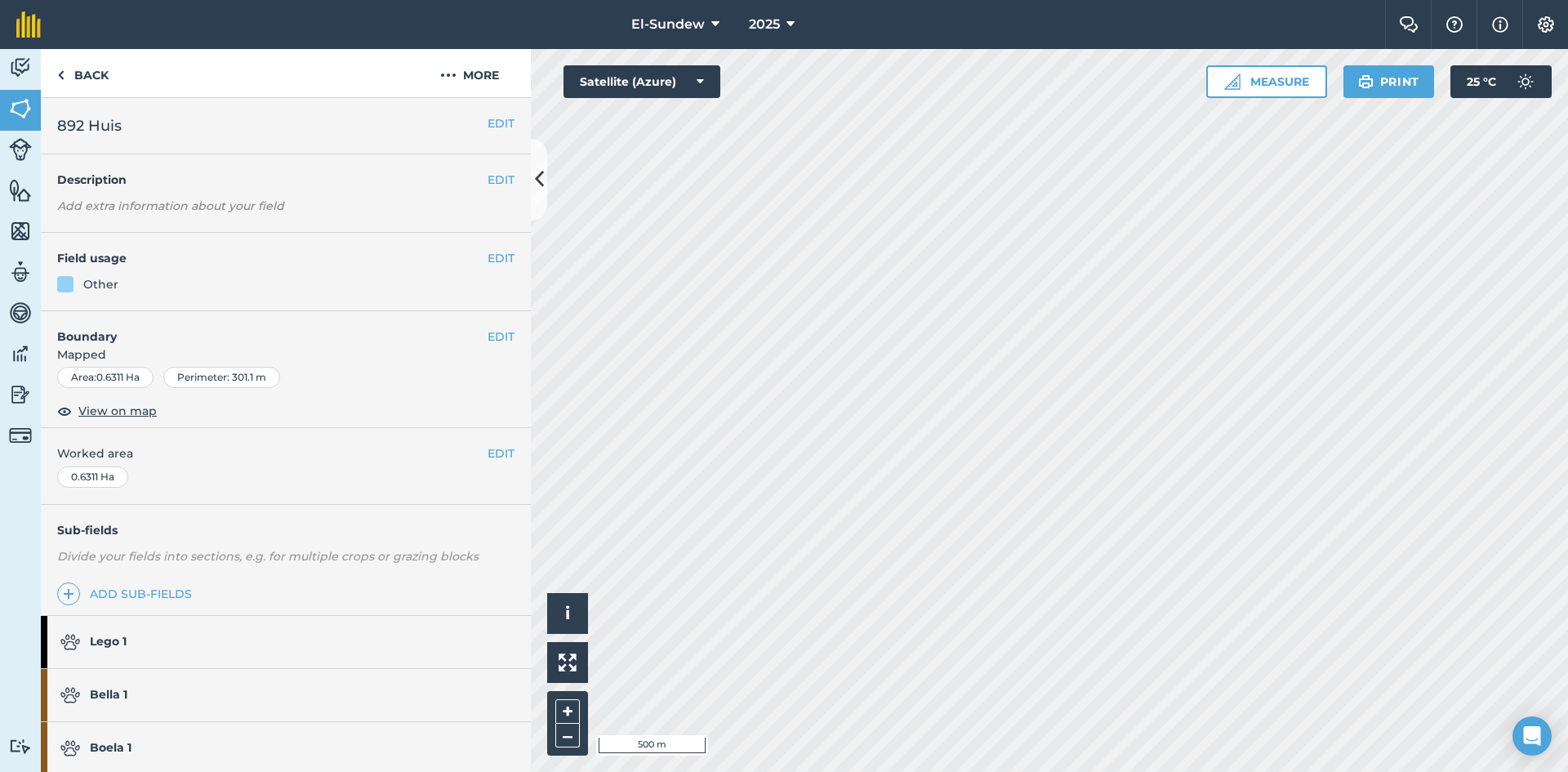
click at [325, 524] on h4 "Sub-fields" at bounding box center [286, 530] width 490 height 18
click at [86, 86] on link "Back" at bounding box center [83, 73] width 84 height 49
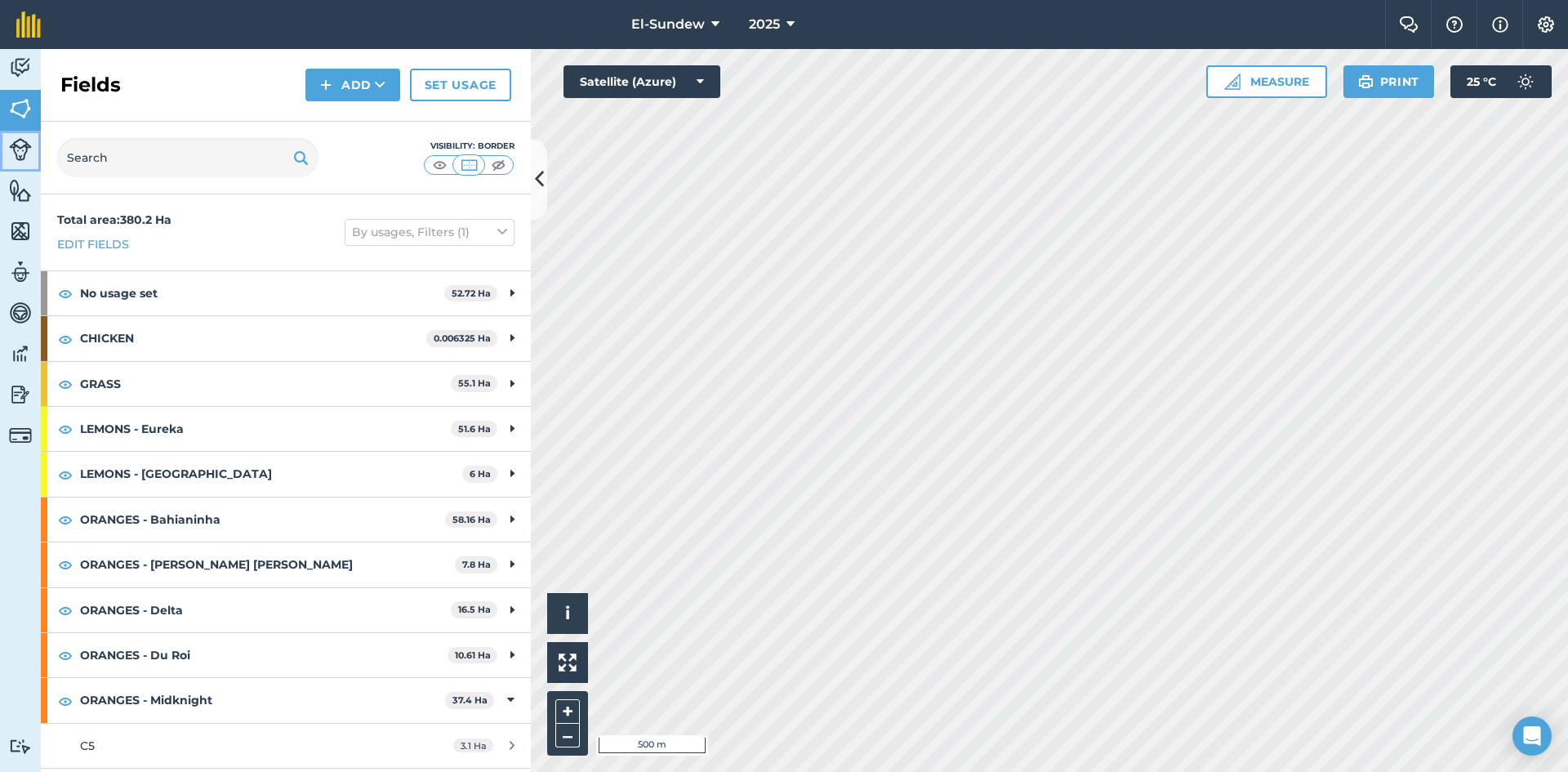
click at [16, 149] on img at bounding box center [21, 150] width 23 height 23
